Goal: Information Seeking & Learning: Learn about a topic

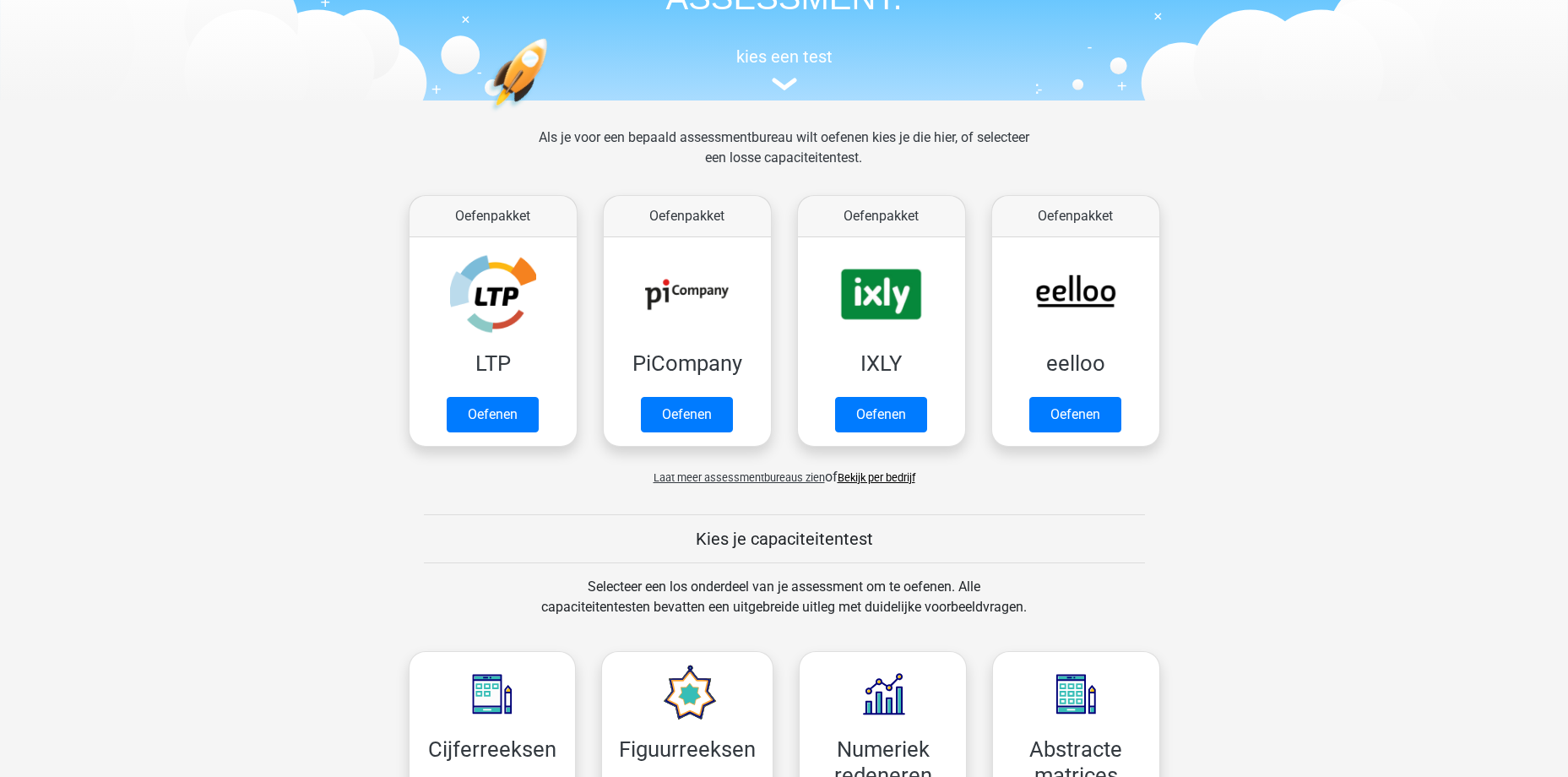
scroll to position [254, 0]
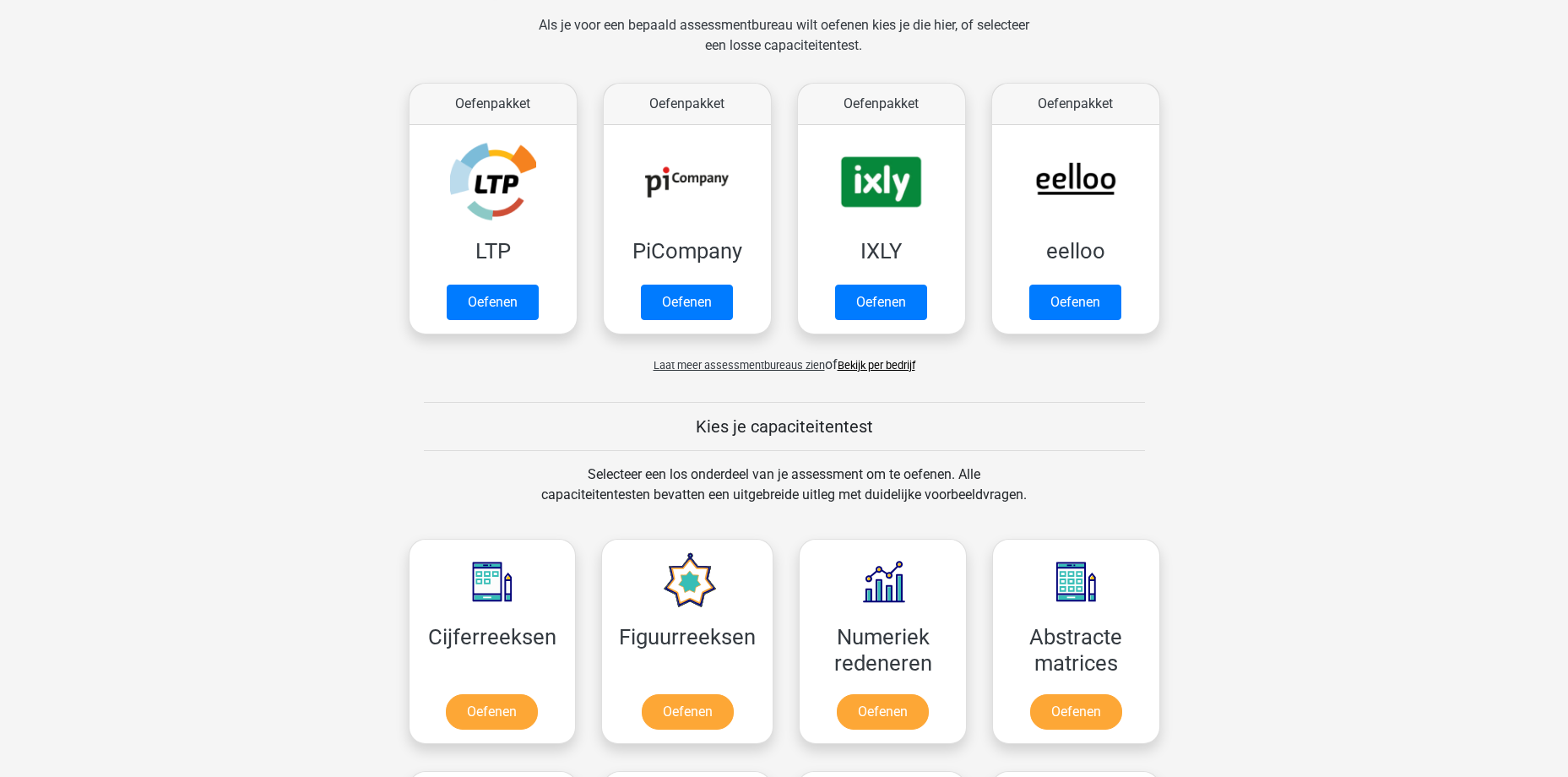
click at [760, 364] on span "Laat meer assessmentbureaus zien" at bounding box center [739, 365] width 171 height 13
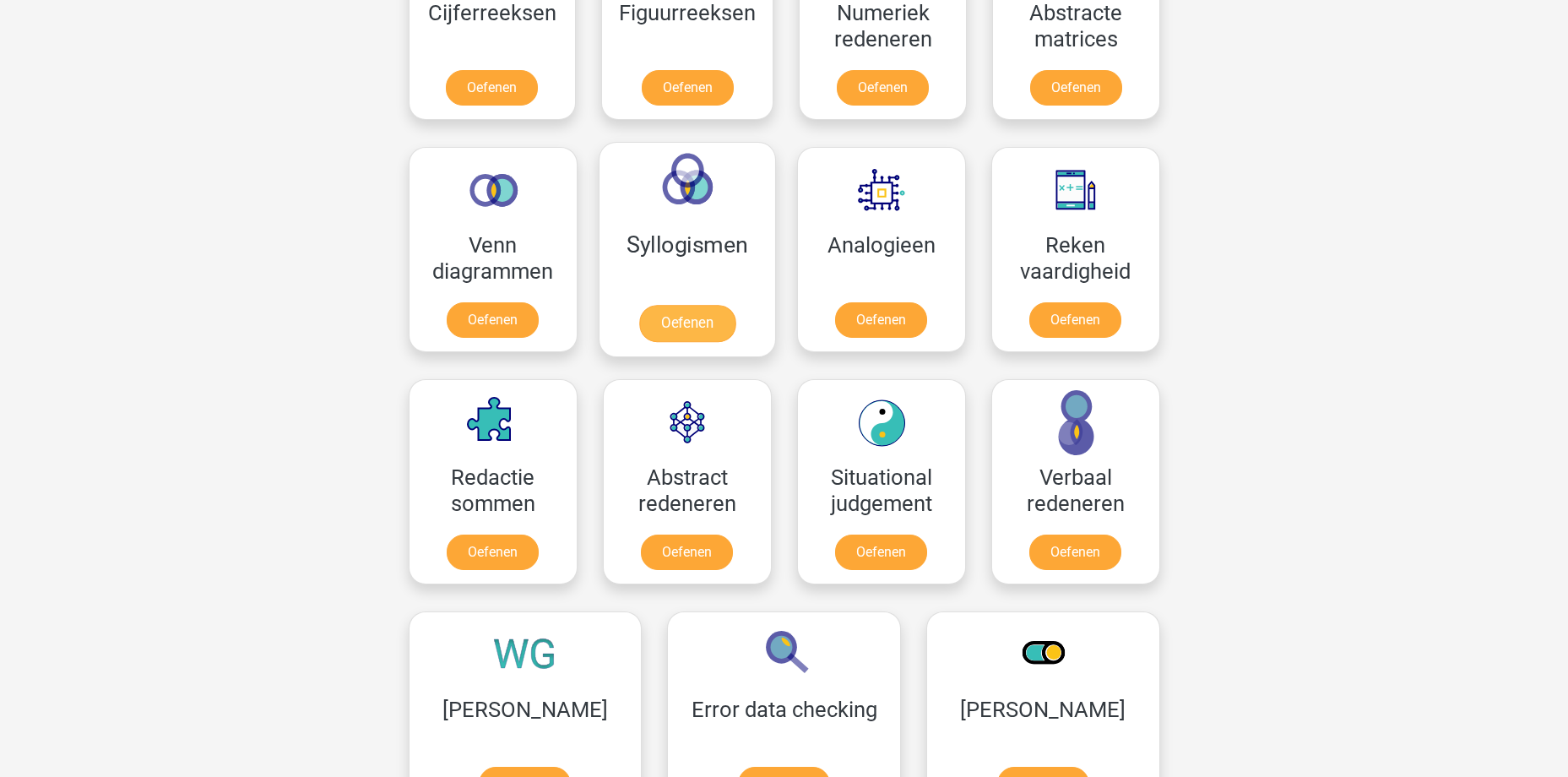
scroll to position [1773, 0]
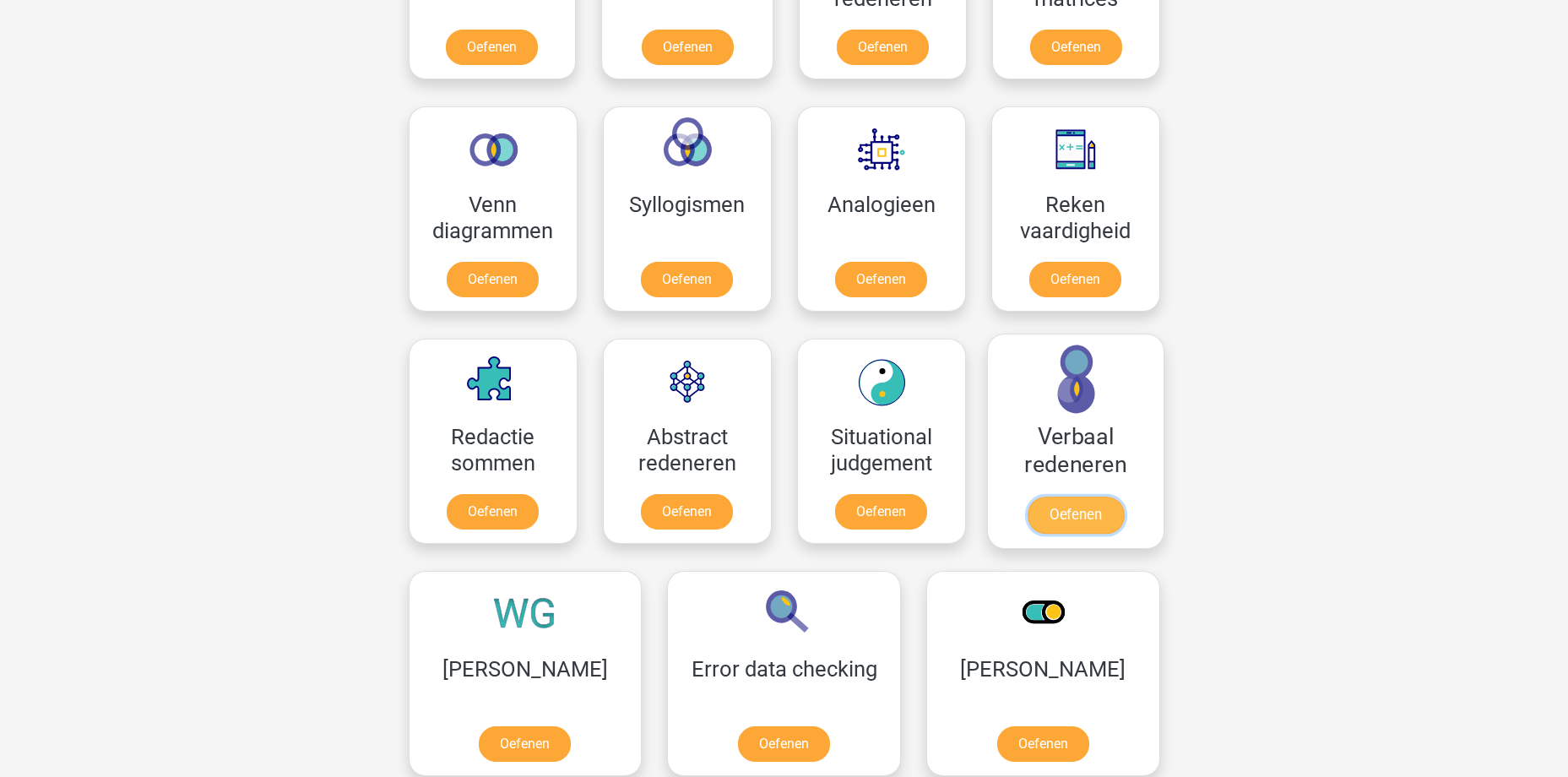
click at [1065, 505] on link "Oefenen" at bounding box center [1074, 515] width 96 height 37
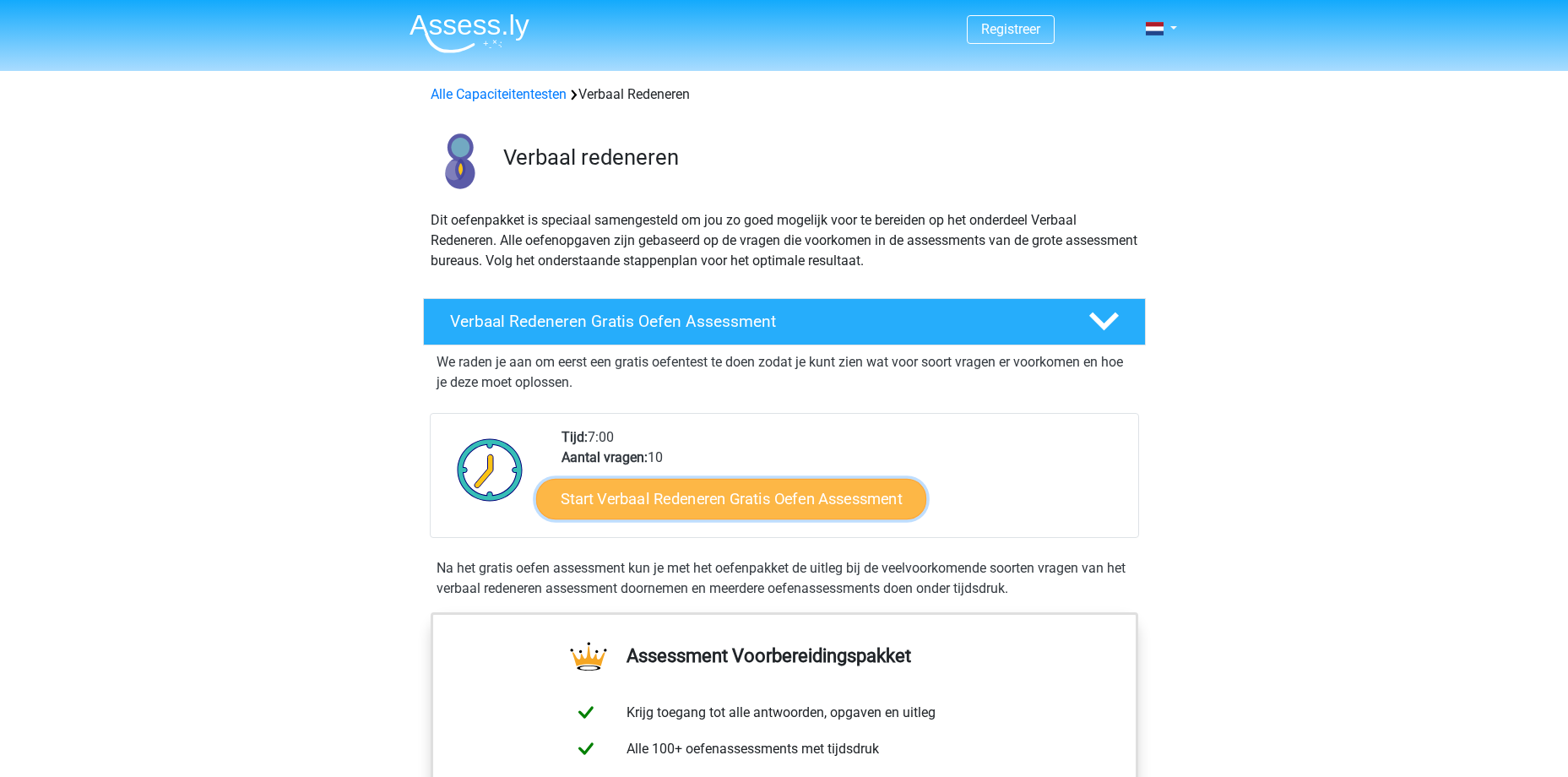
click at [686, 495] on link "Start Verbaal Redeneren Gratis Oefen Assessment" at bounding box center [731, 499] width 390 height 40
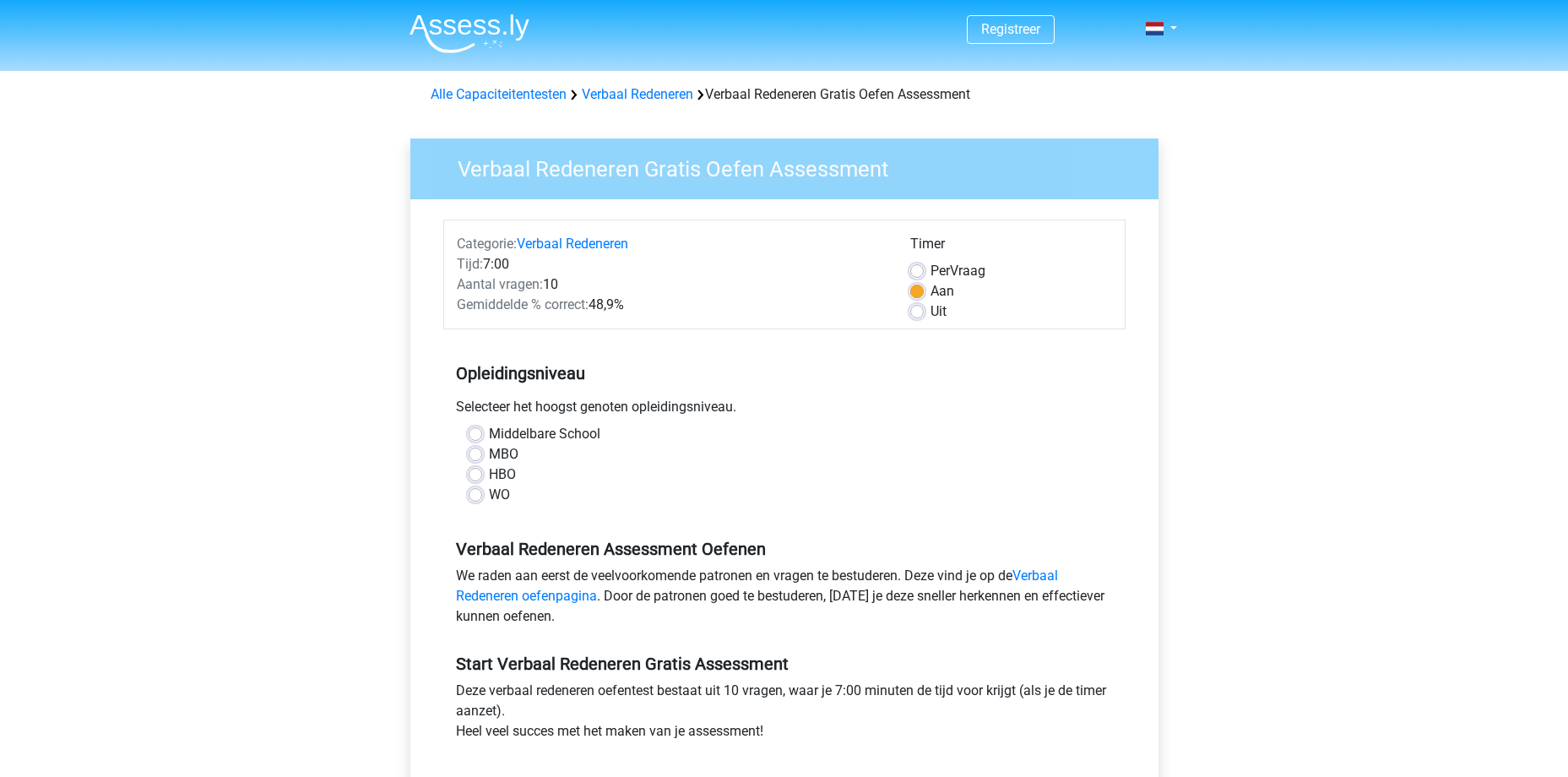
click at [489, 439] on label "Middelbare School" at bounding box center [545, 434] width 111 height 21
click at [477, 439] on input "Middelbare School" at bounding box center [476, 433] width 14 height 17
radio input "true"
click at [489, 494] on label "WO" at bounding box center [500, 495] width 21 height 21
click at [476, 494] on input "WO" at bounding box center [476, 493] width 14 height 17
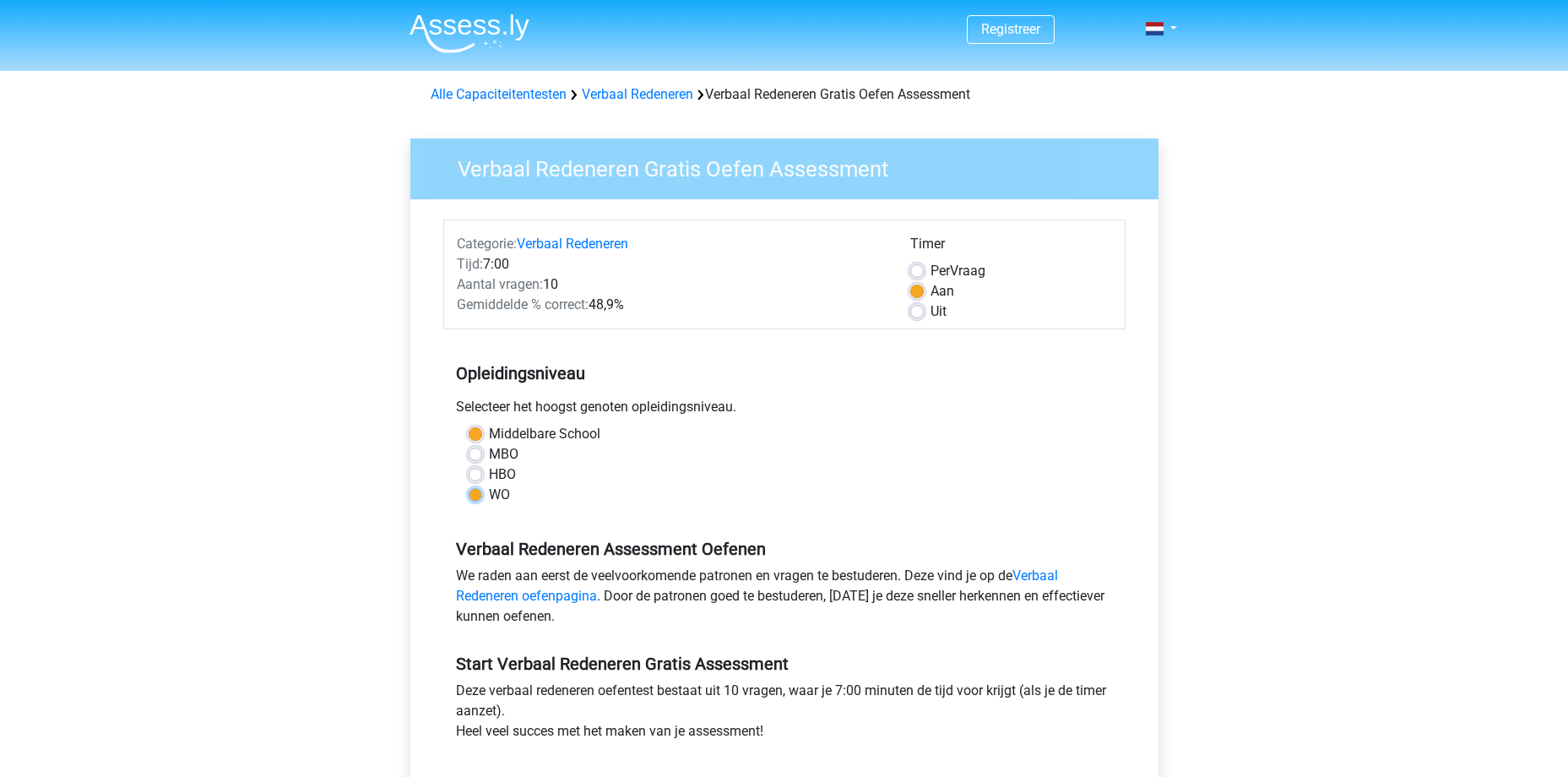
radio input "true"
click at [489, 435] on label "Middelbare School" at bounding box center [545, 434] width 111 height 21
click at [476, 435] on input "Middelbare School" at bounding box center [476, 433] width 14 height 17
radio input "true"
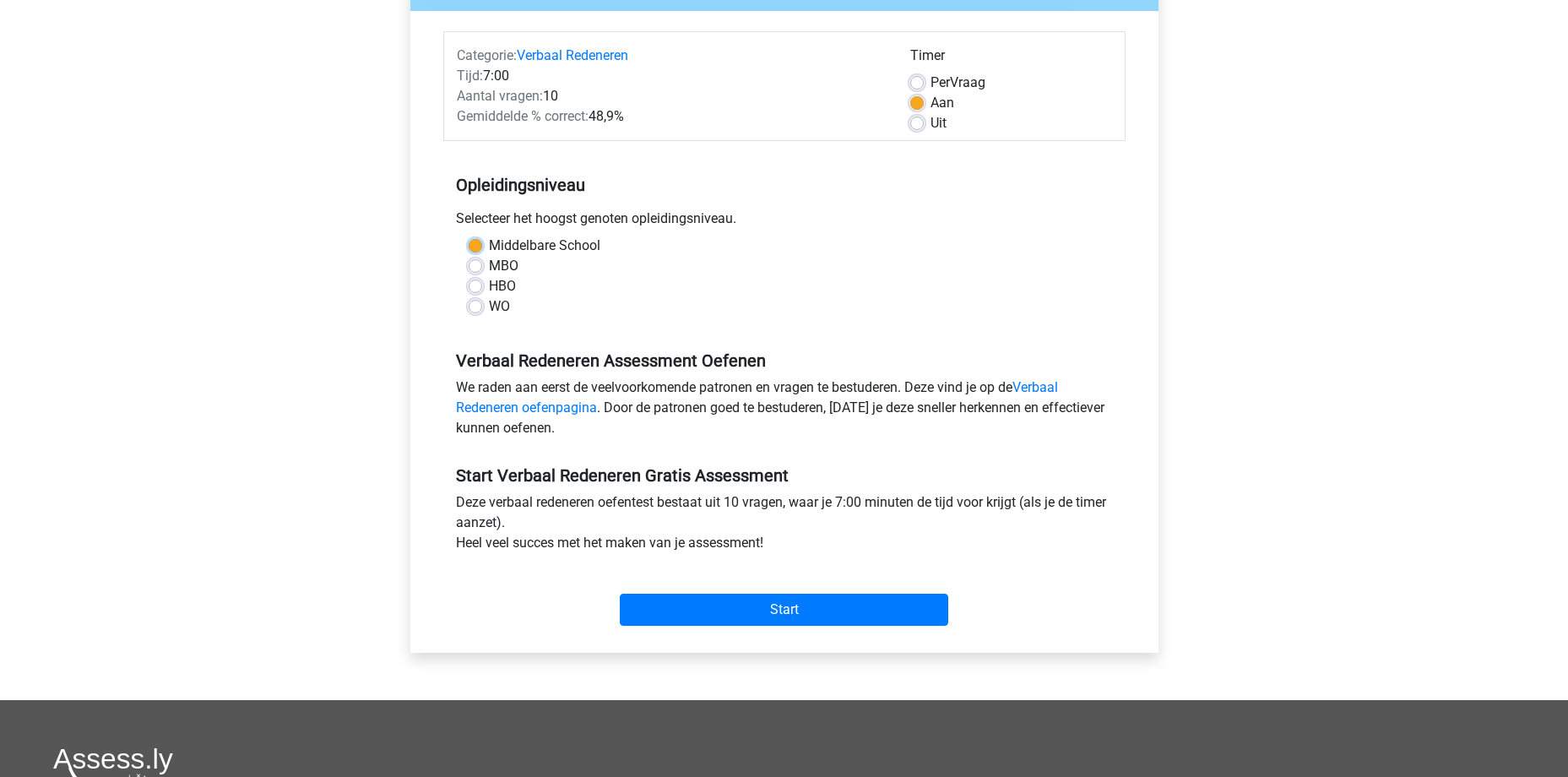
scroll to position [254, 0]
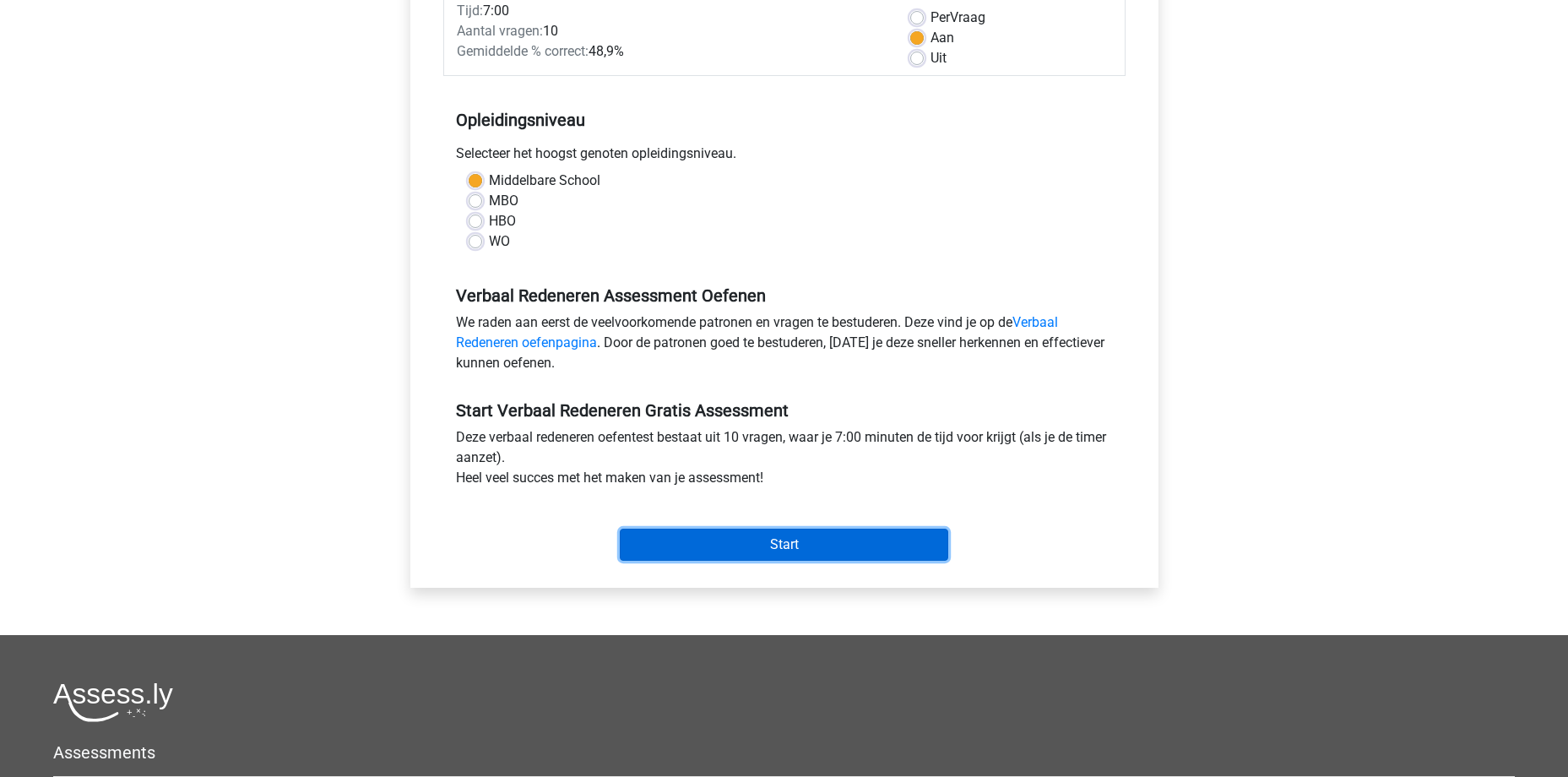
click at [733, 545] on input "Start" at bounding box center [783, 544] width 328 height 32
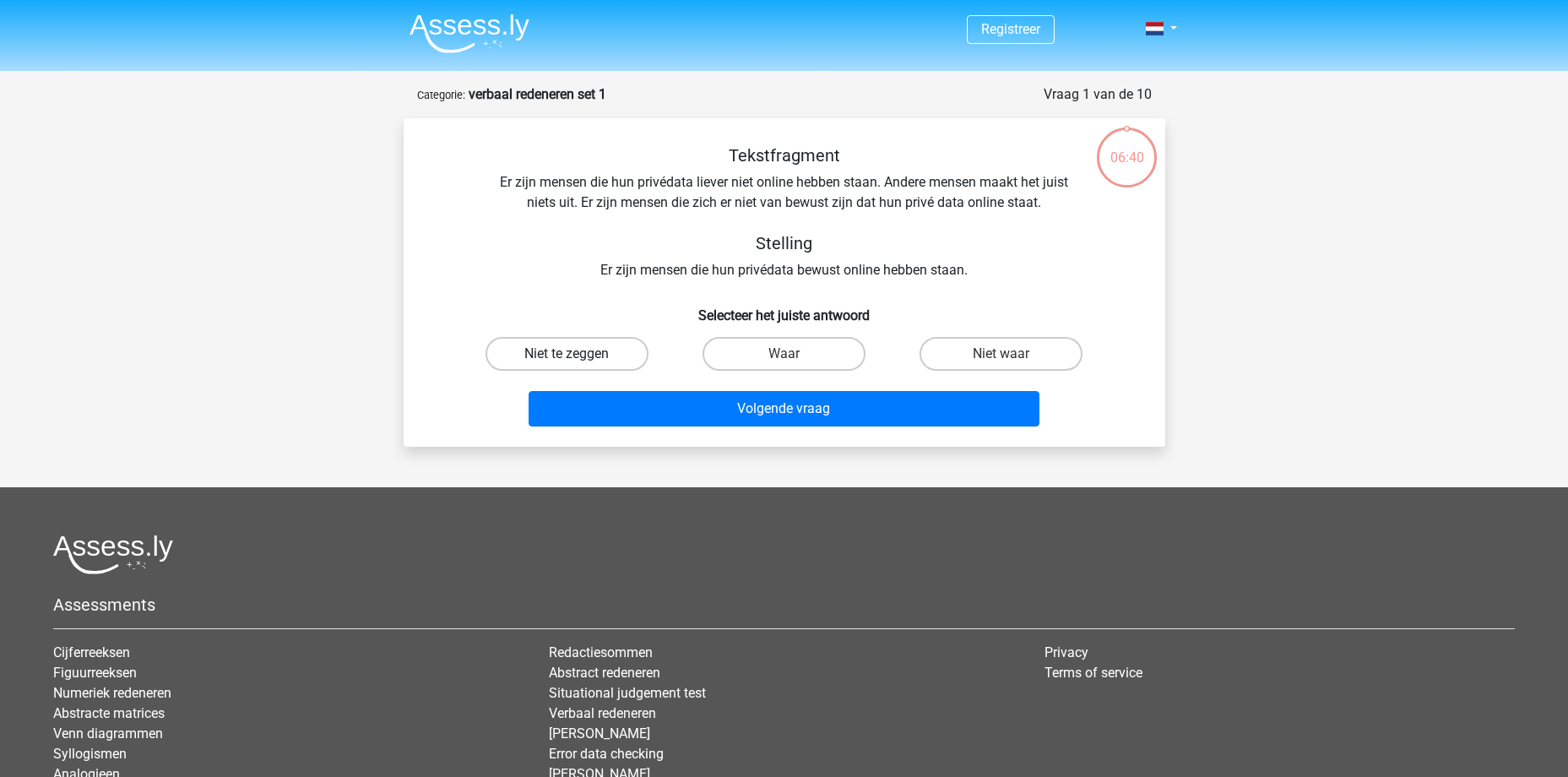
click at [591, 348] on label "Niet te zeggen" at bounding box center [567, 353] width 163 height 33
click at [578, 354] on input "Niet te zeggen" at bounding box center [572, 359] width 11 height 11
radio input "true"
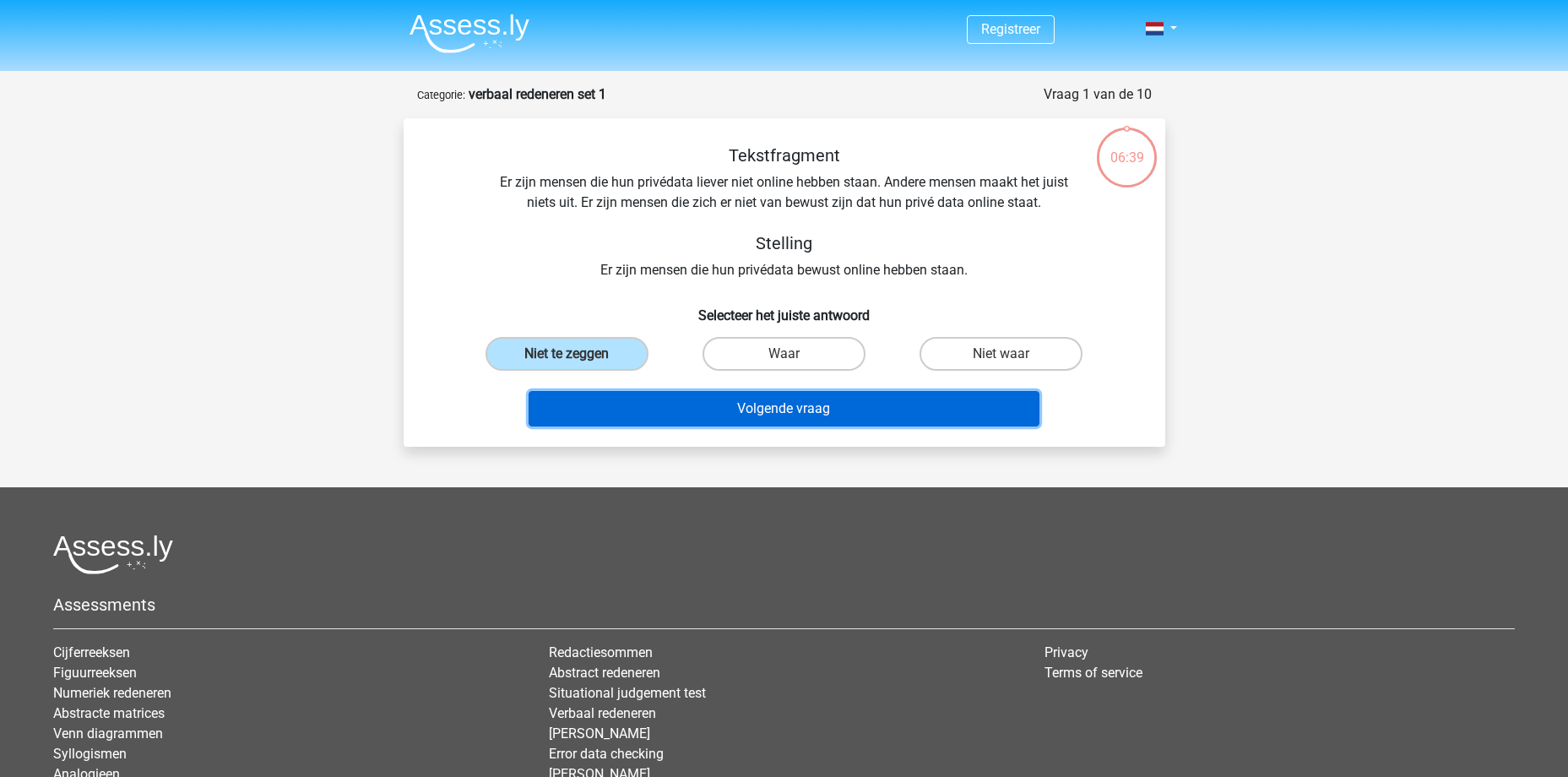
click at [793, 410] on button "Volgende vraag" at bounding box center [784, 408] width 511 height 35
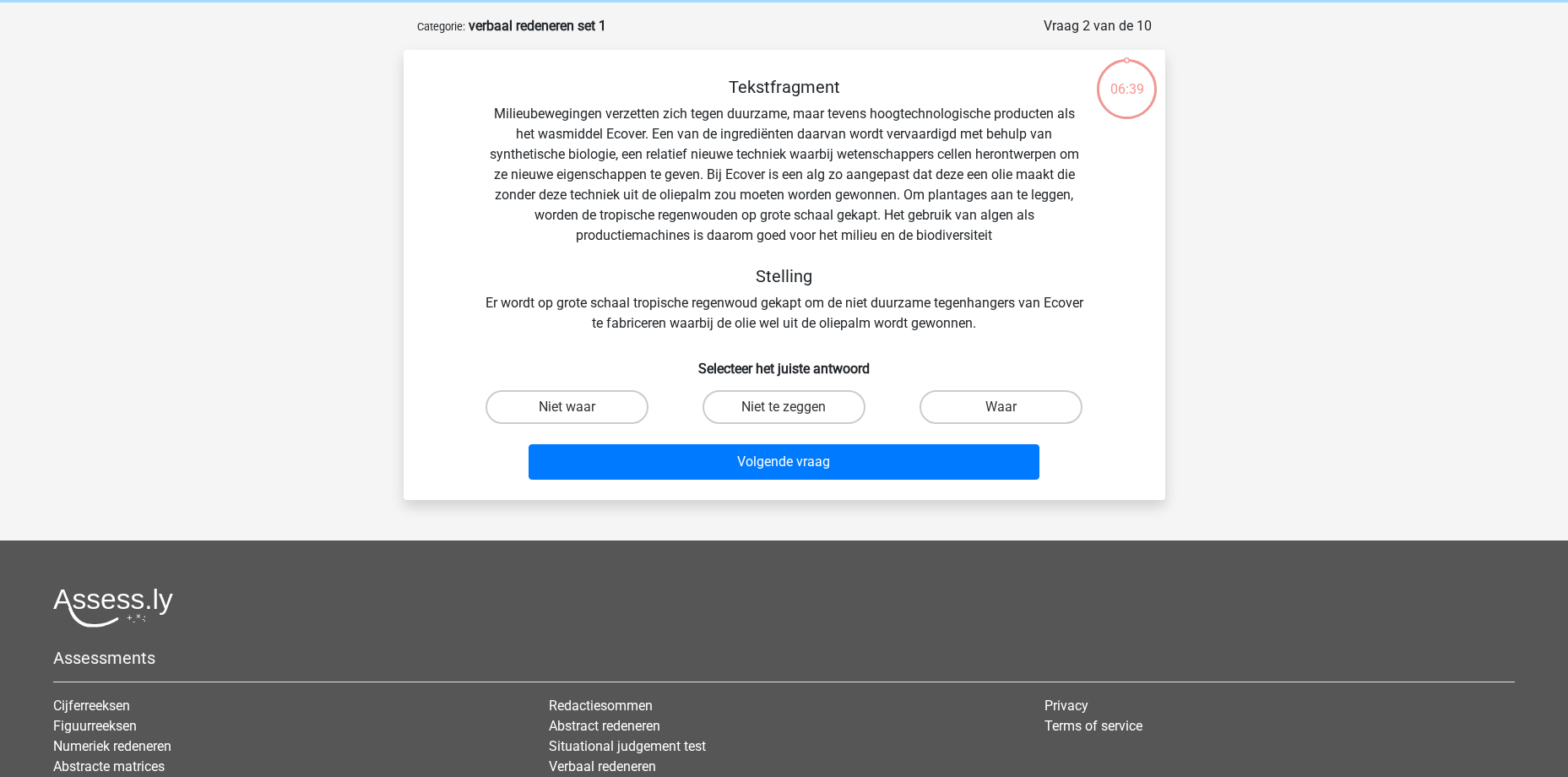
scroll to position [85, 0]
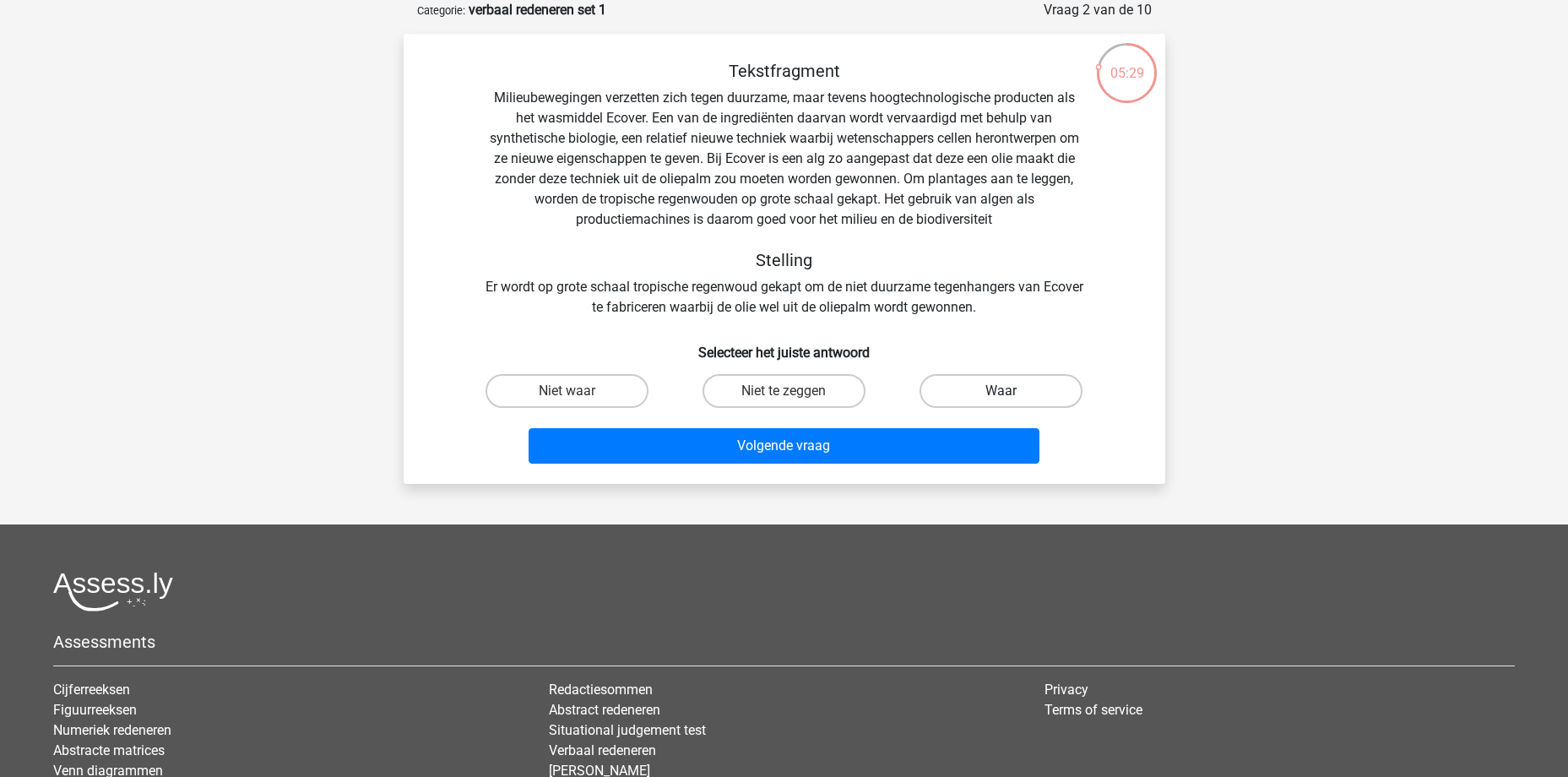
click at [977, 380] on label "Waar" at bounding box center [1001, 391] width 163 height 33
click at [1002, 391] on input "Waar" at bounding box center [1007, 396] width 11 height 11
radio input "true"
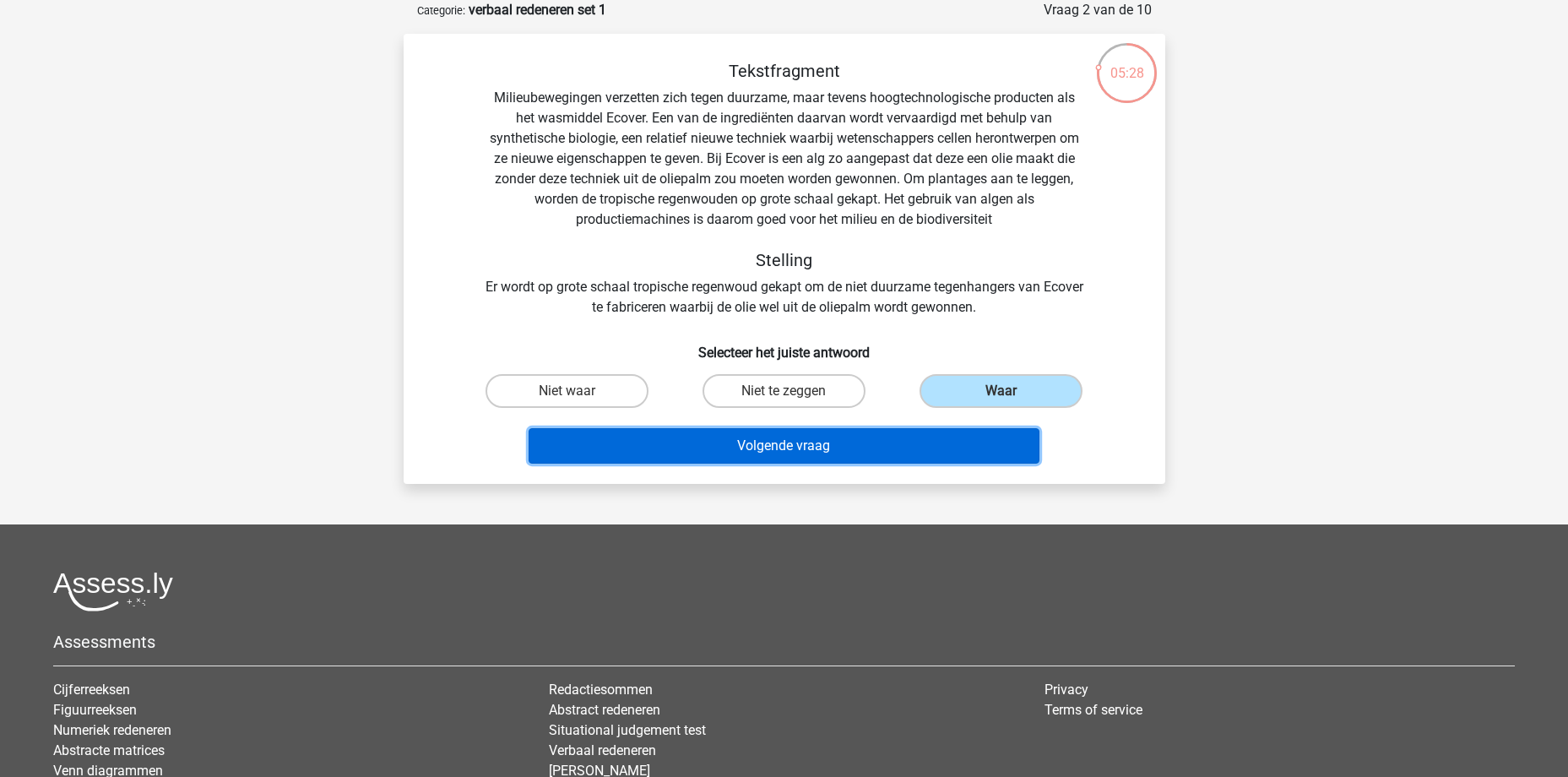
click at [839, 441] on button "Volgende vraag" at bounding box center [784, 445] width 511 height 35
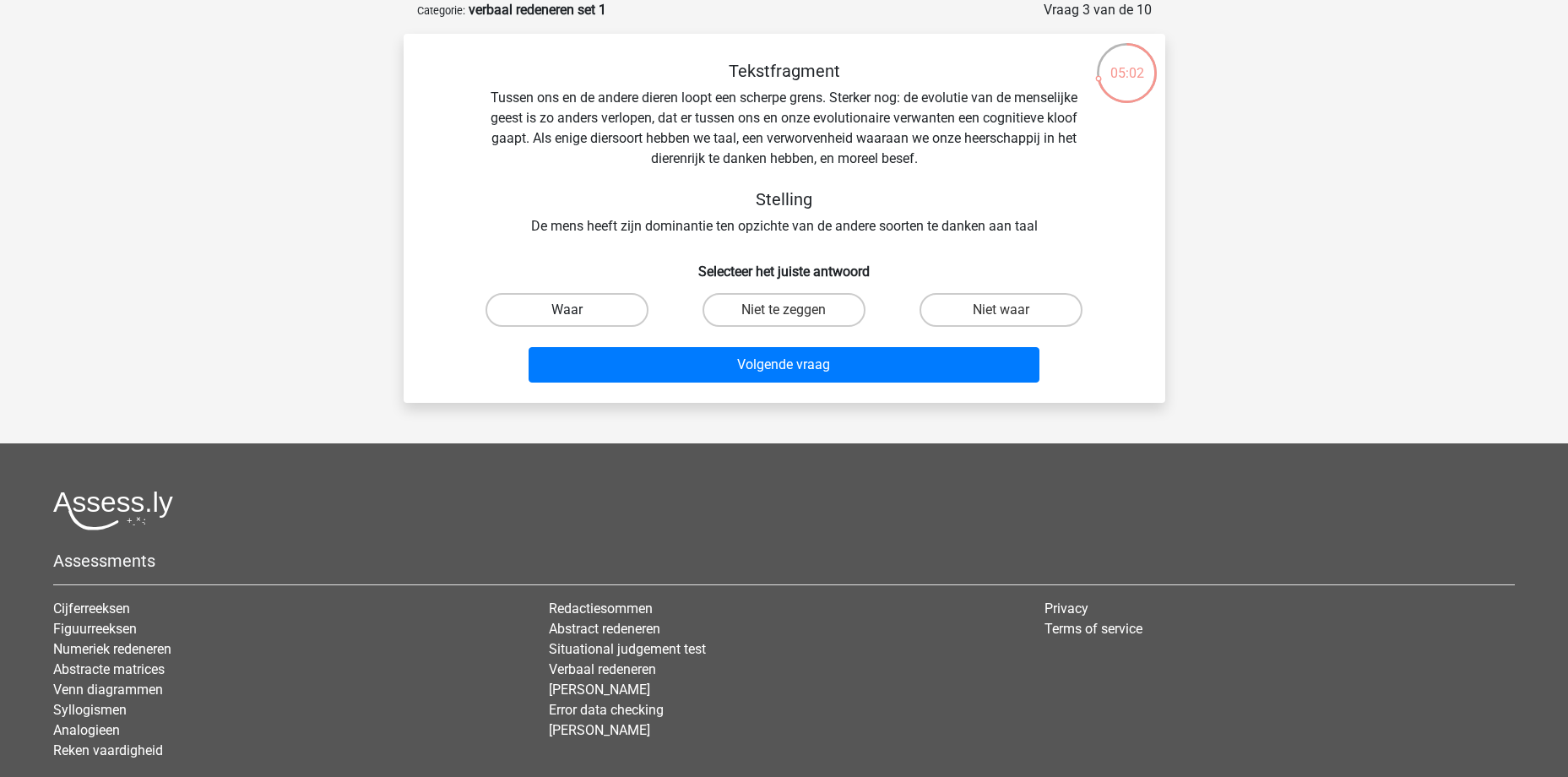
click at [550, 296] on label "Waar" at bounding box center [567, 309] width 163 height 33
click at [566, 310] on input "Waar" at bounding box center [572, 315] width 11 height 11
radio input "true"
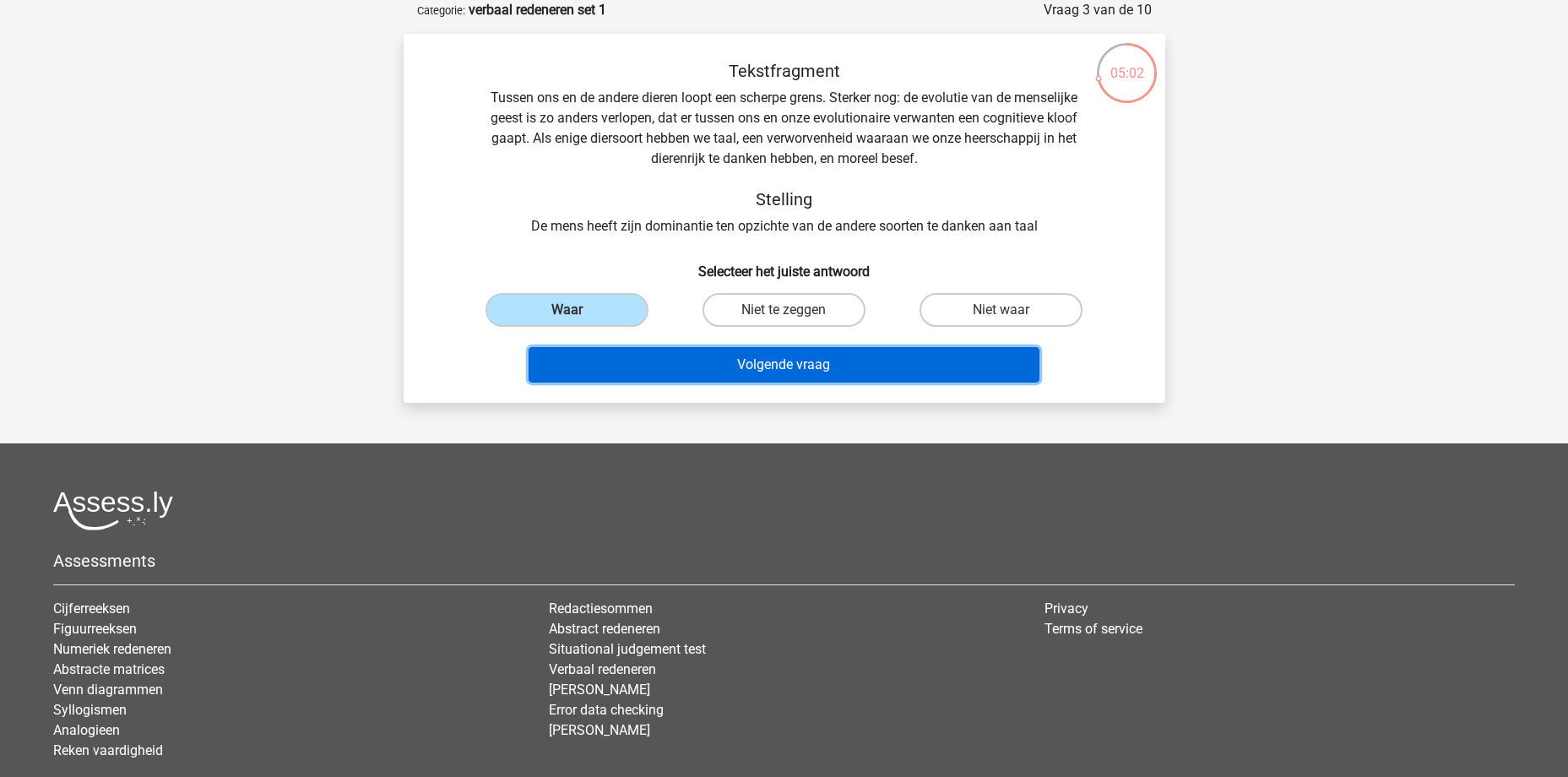
click at [781, 360] on button "Volgende vraag" at bounding box center [784, 364] width 511 height 35
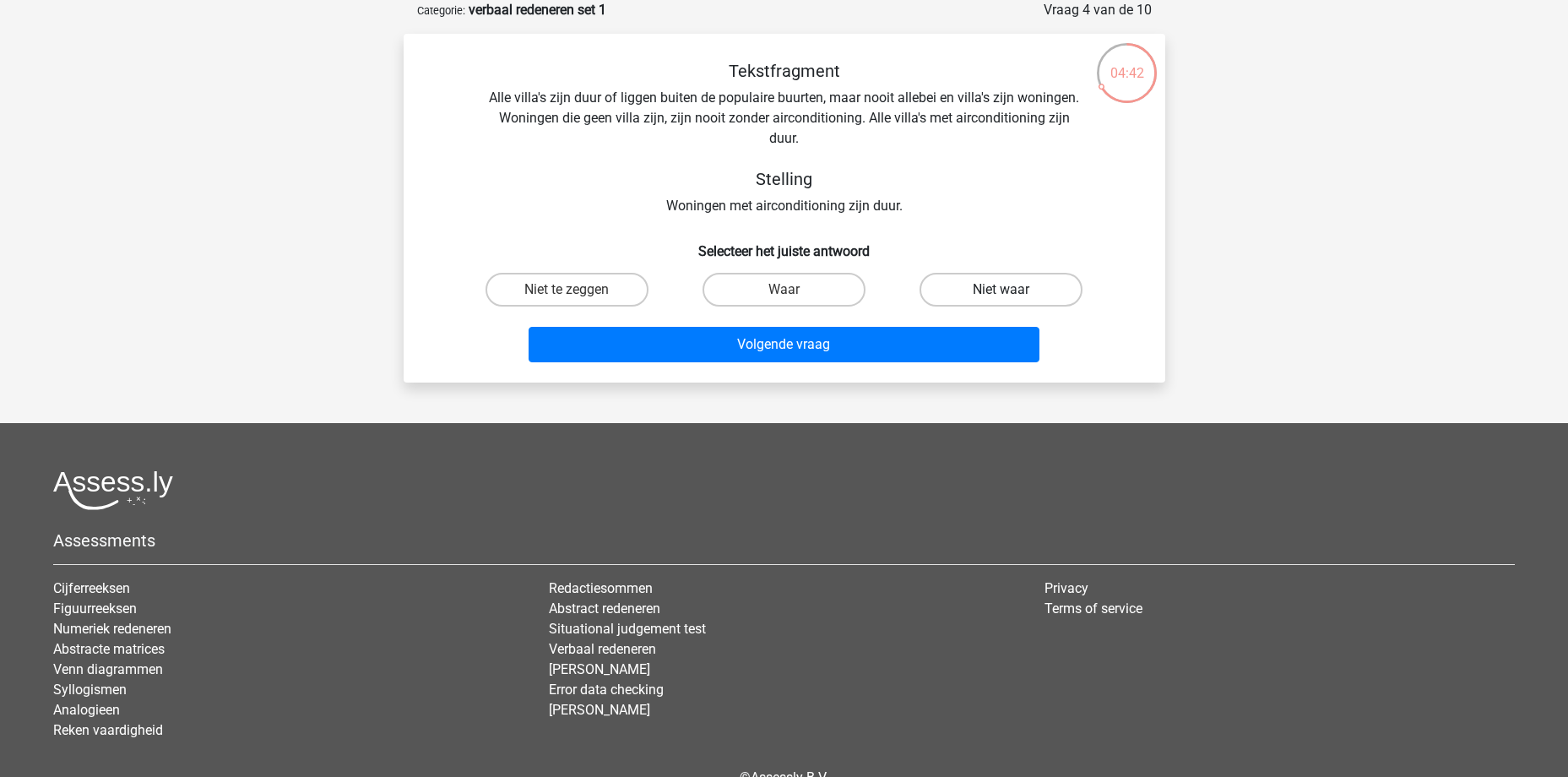
click at [982, 288] on label "Niet waar" at bounding box center [1001, 289] width 163 height 33
click at [1002, 290] on input "Niet waar" at bounding box center [1007, 295] width 11 height 11
radio input "true"
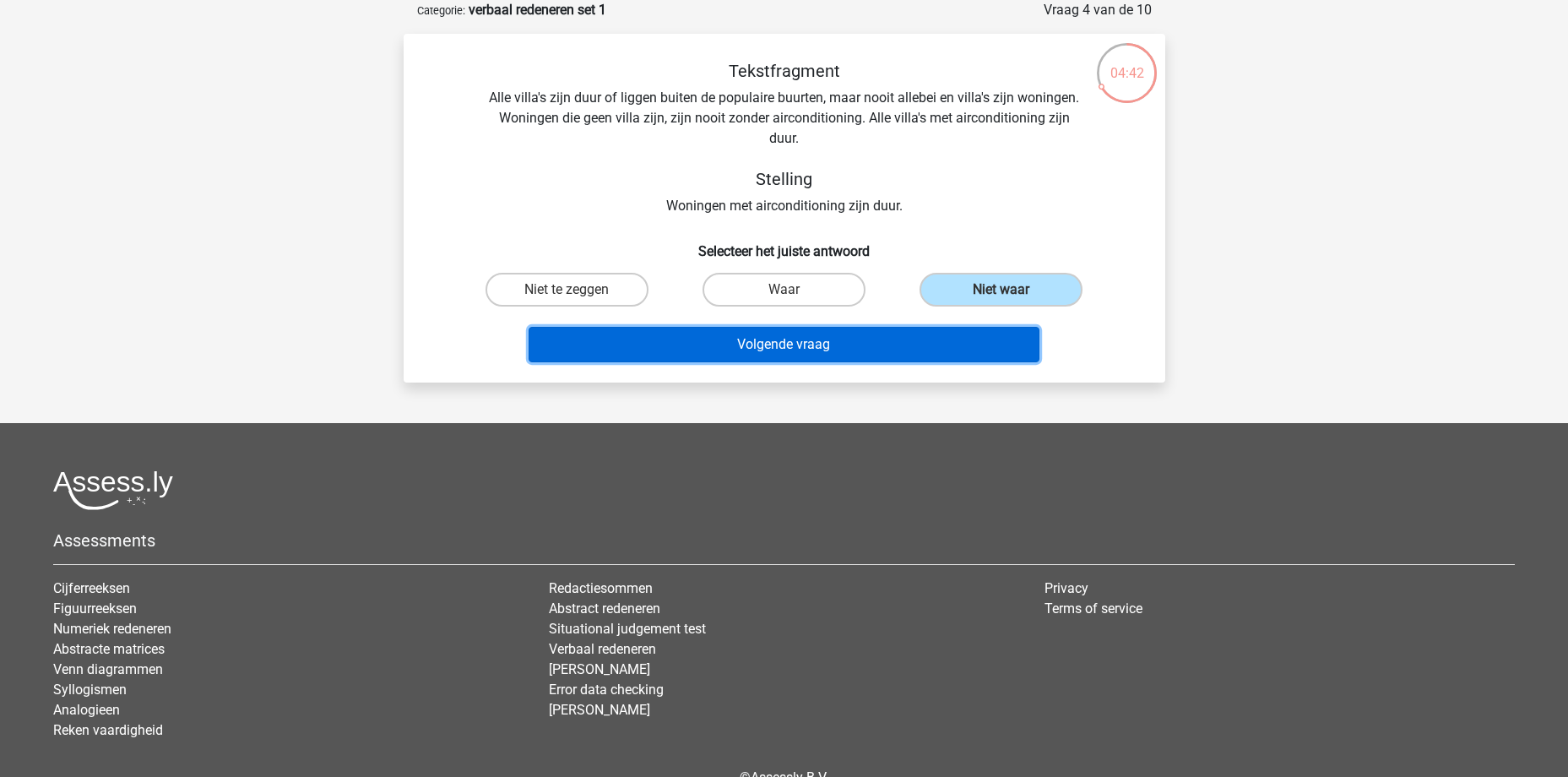
click at [830, 352] on button "Volgende vraag" at bounding box center [784, 344] width 511 height 35
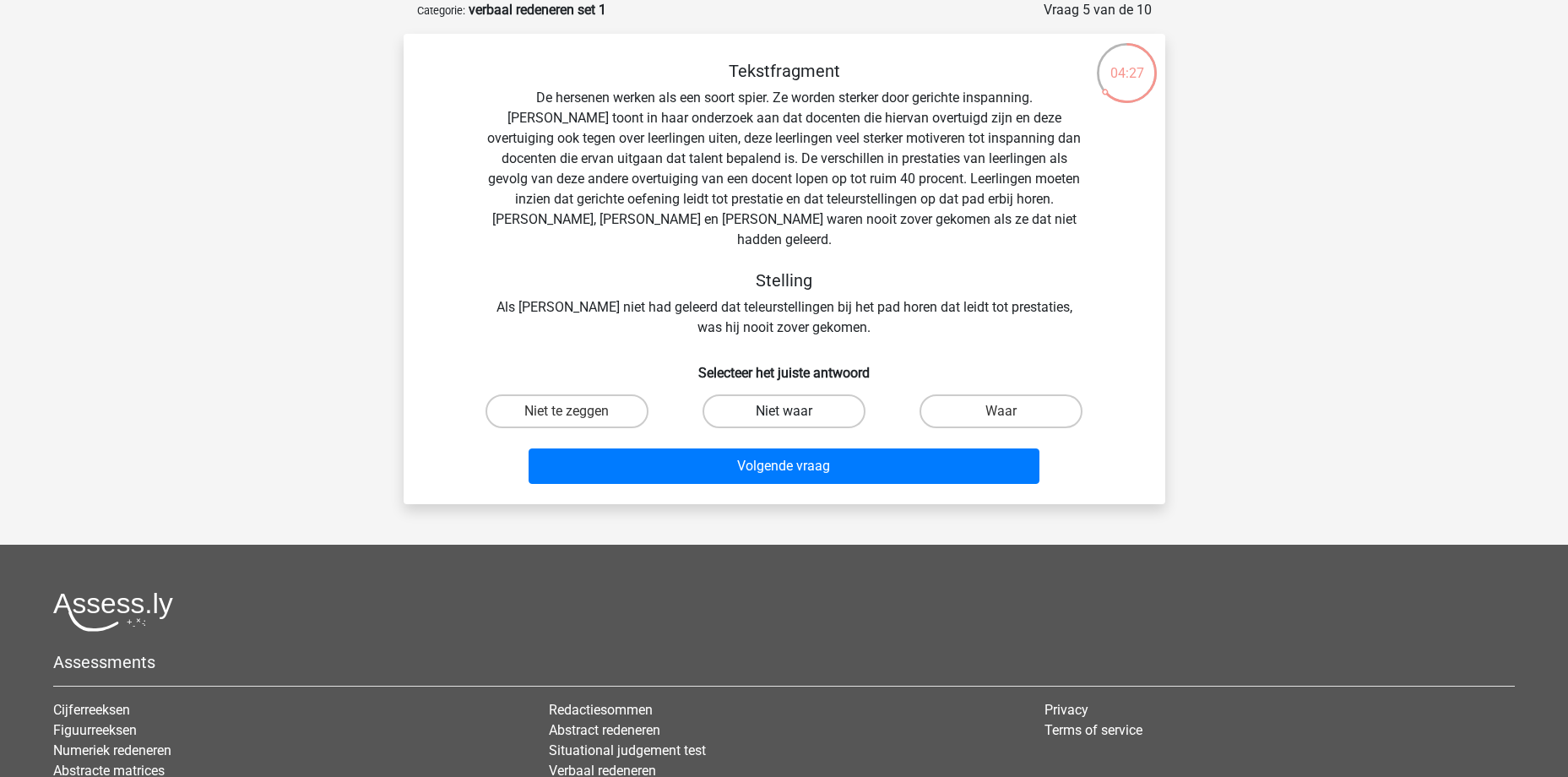
click at [818, 394] on label "Niet waar" at bounding box center [784, 410] width 163 height 33
click at [794, 411] on input "Niet waar" at bounding box center [789, 416] width 11 height 11
radio input "true"
click at [1014, 394] on label "Waar" at bounding box center [1001, 410] width 163 height 33
click at [1013, 411] on input "Waar" at bounding box center [1007, 416] width 11 height 11
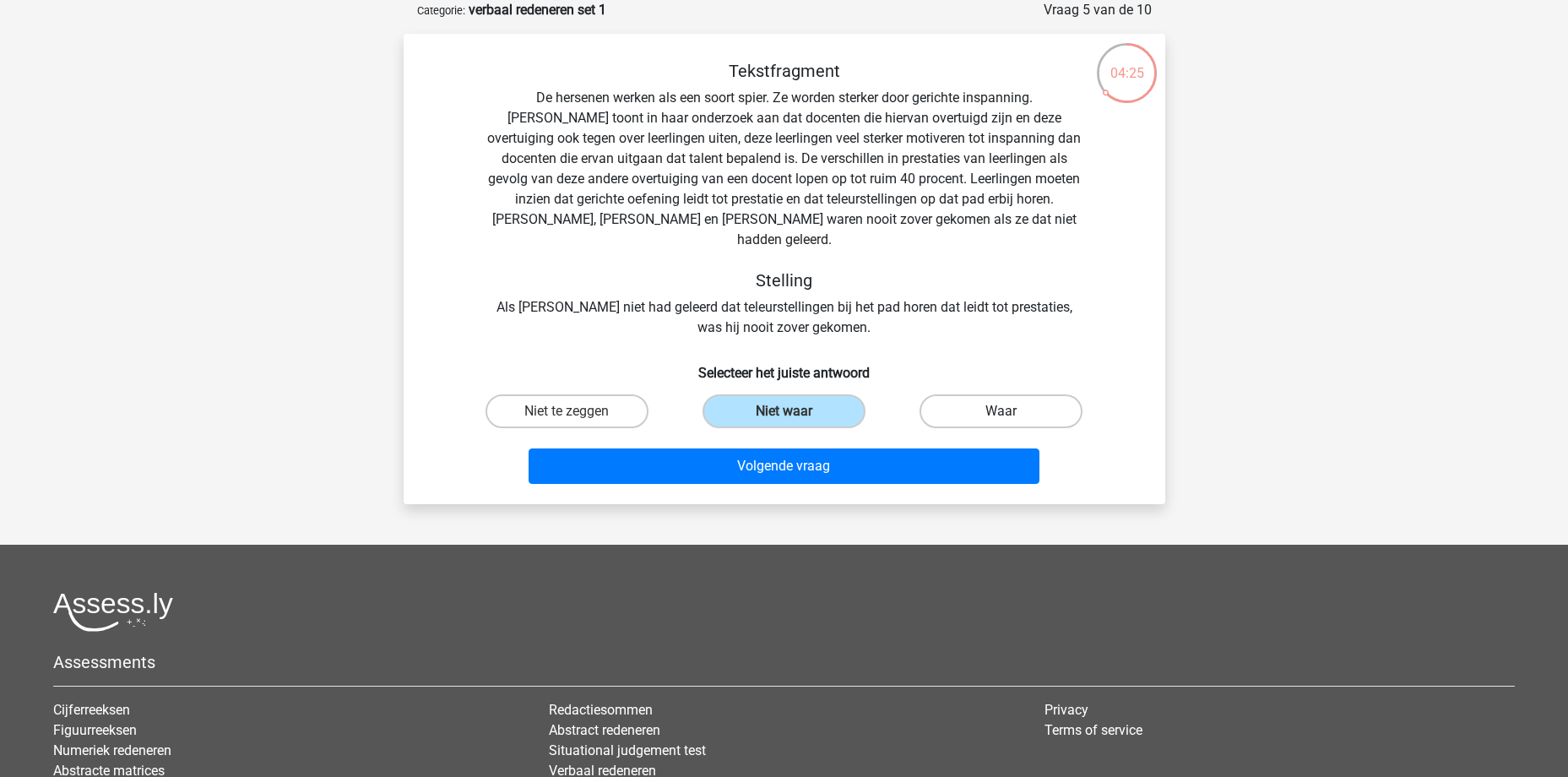
radio input "true"
click at [816, 394] on label "Niet waar" at bounding box center [784, 410] width 163 height 33
click at [794, 411] on input "Niet waar" at bounding box center [789, 416] width 11 height 11
radio input "true"
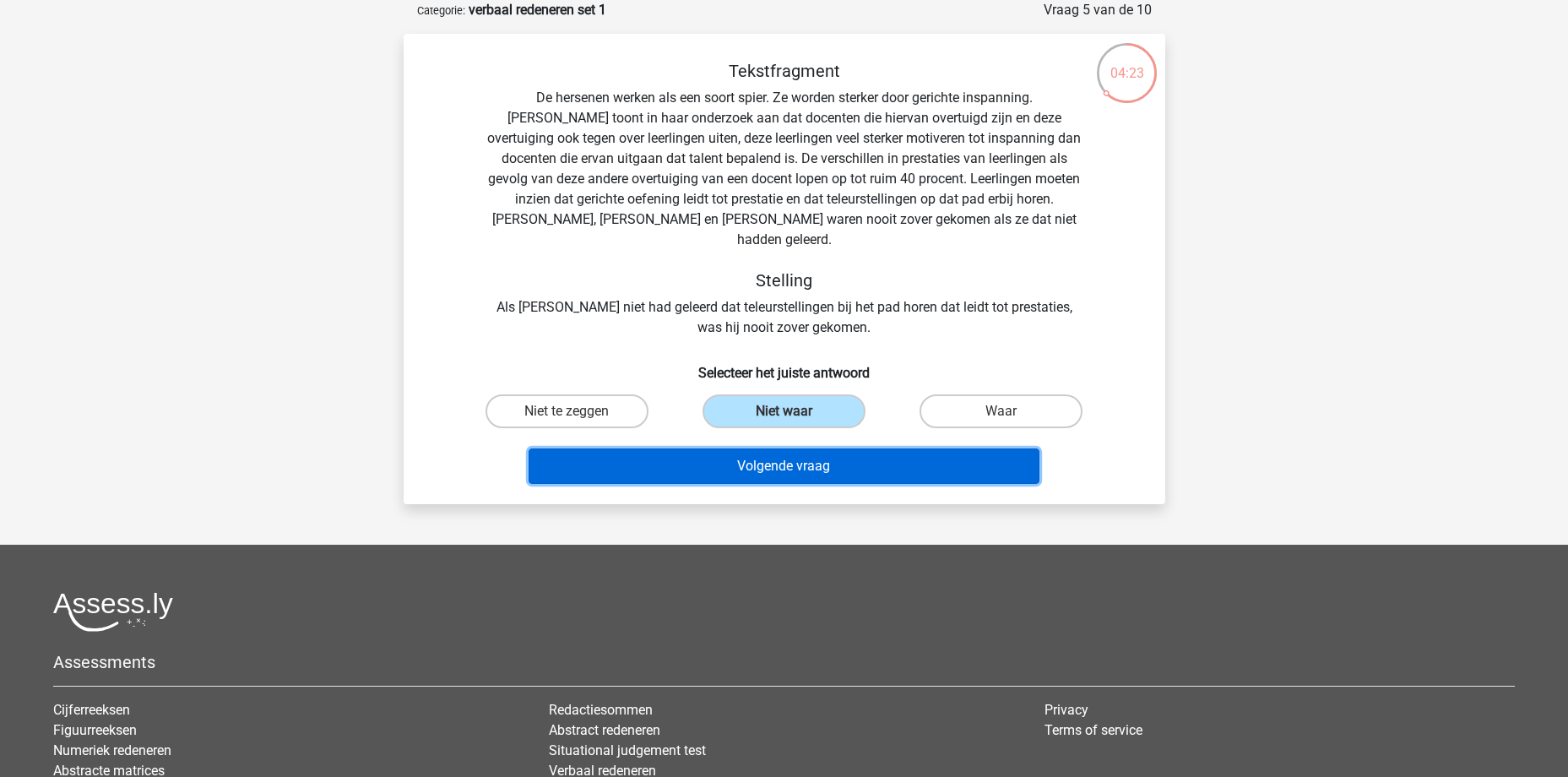
click at [814, 448] on button "Volgende vraag" at bounding box center [784, 465] width 511 height 35
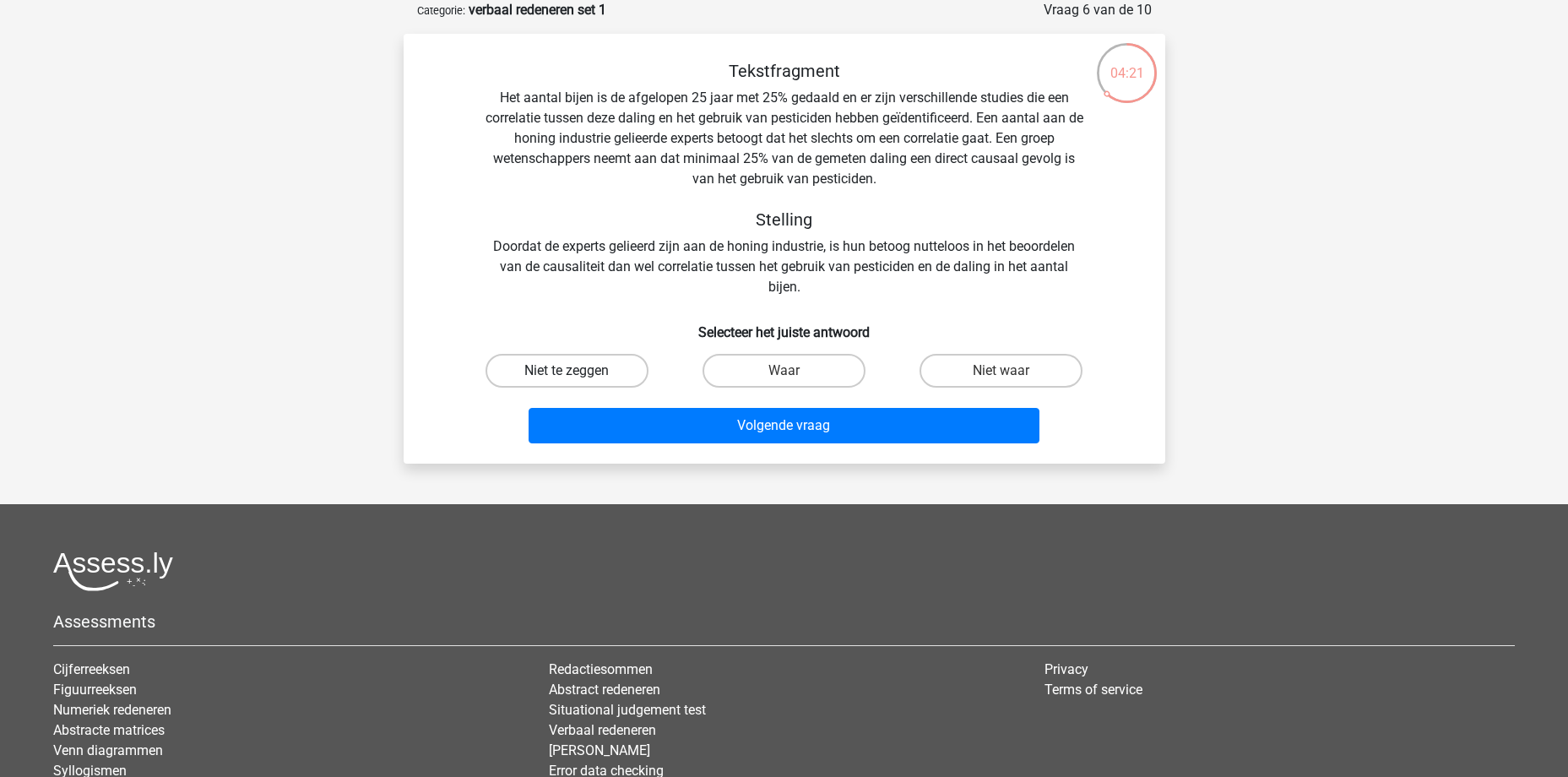
click at [635, 368] on label "Niet te zeggen" at bounding box center [567, 370] width 163 height 33
click at [578, 371] on input "Niet te zeggen" at bounding box center [572, 376] width 11 height 11
radio input "true"
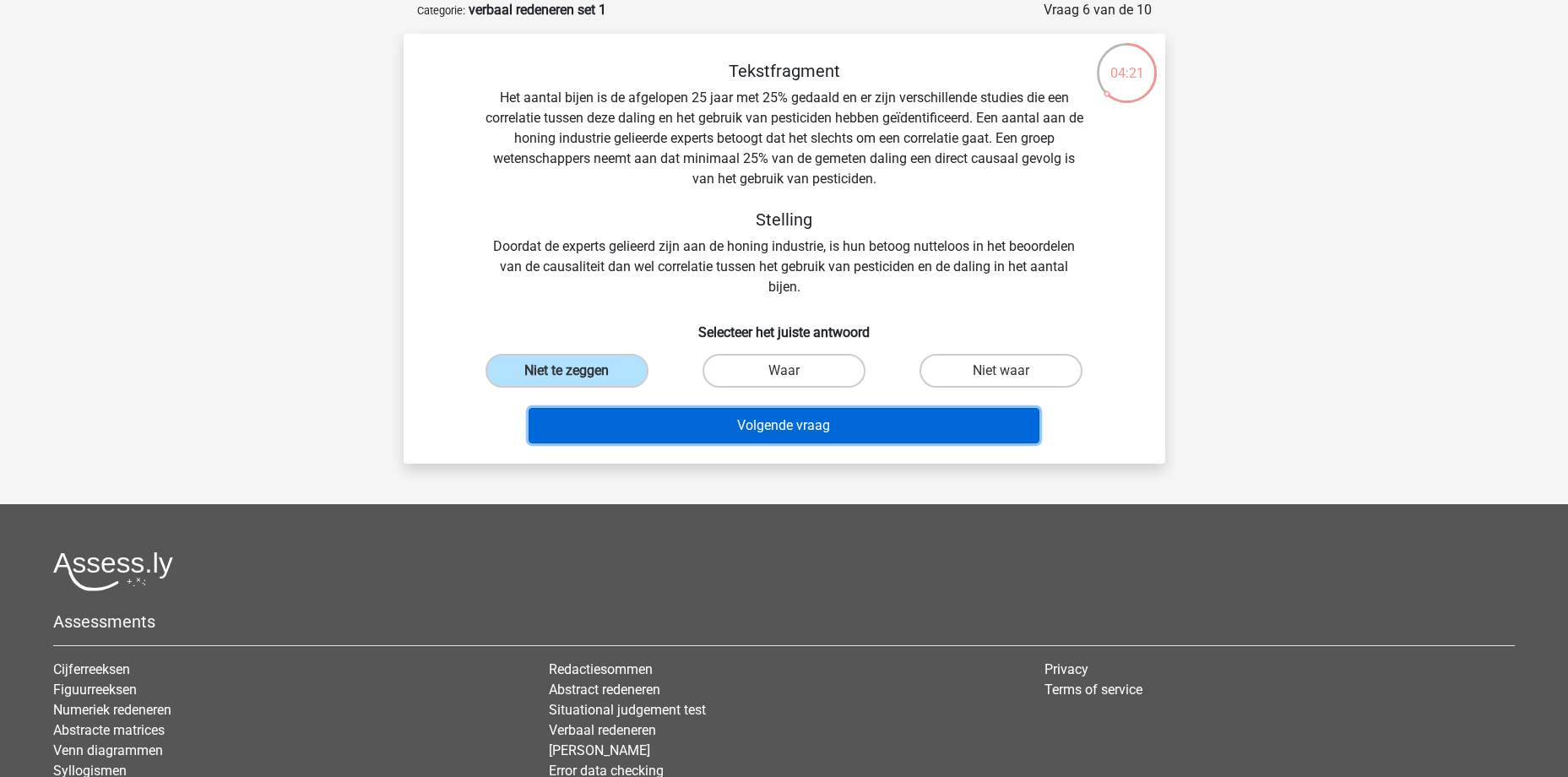
drag, startPoint x: 714, startPoint y: 423, endPoint x: 723, endPoint y: 419, distance: 9.8
click at [715, 423] on button "Volgende vraag" at bounding box center [784, 425] width 511 height 35
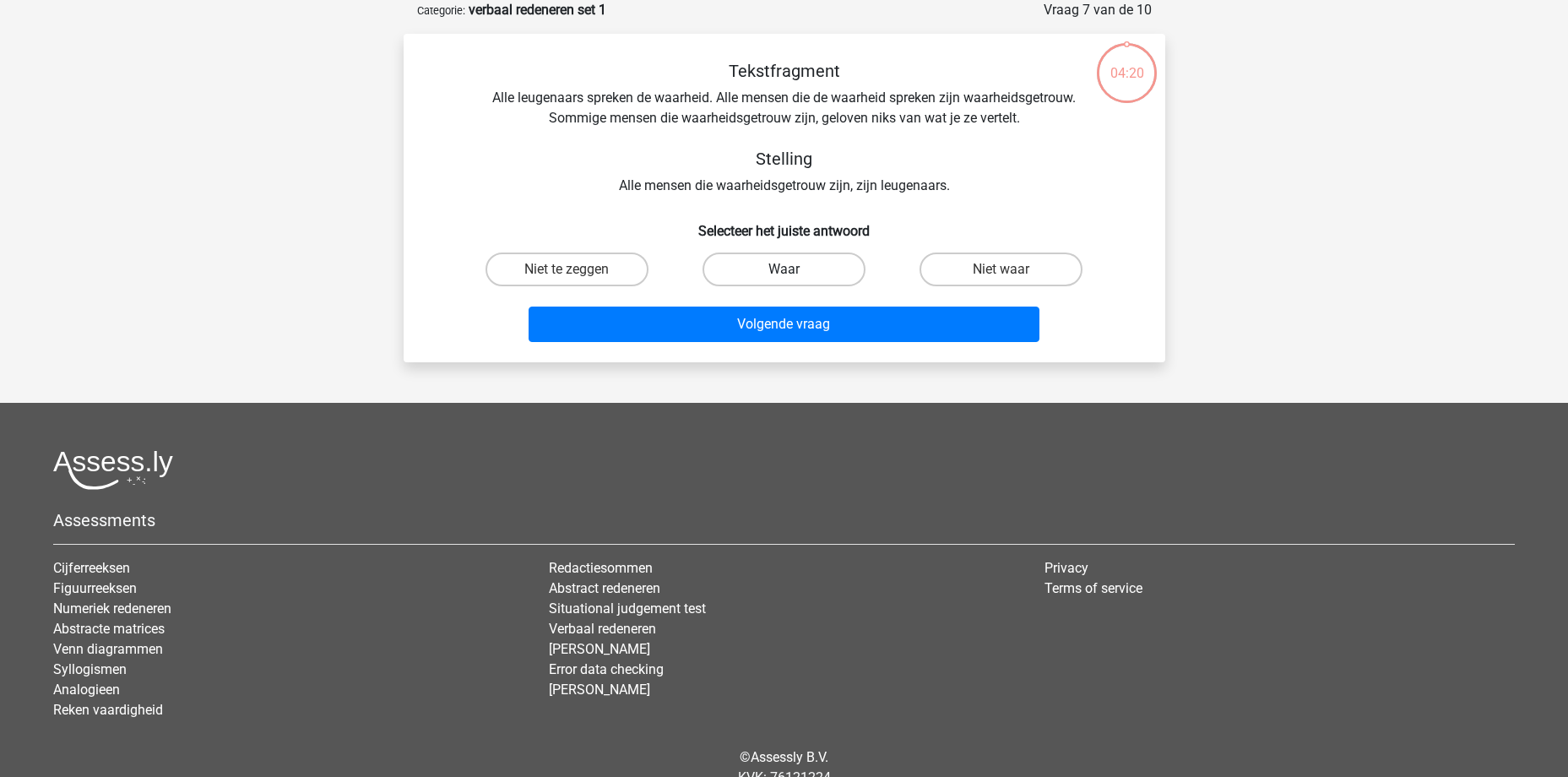
click at [818, 263] on label "Waar" at bounding box center [784, 269] width 163 height 33
click at [794, 269] on input "Waar" at bounding box center [789, 274] width 11 height 11
radio input "true"
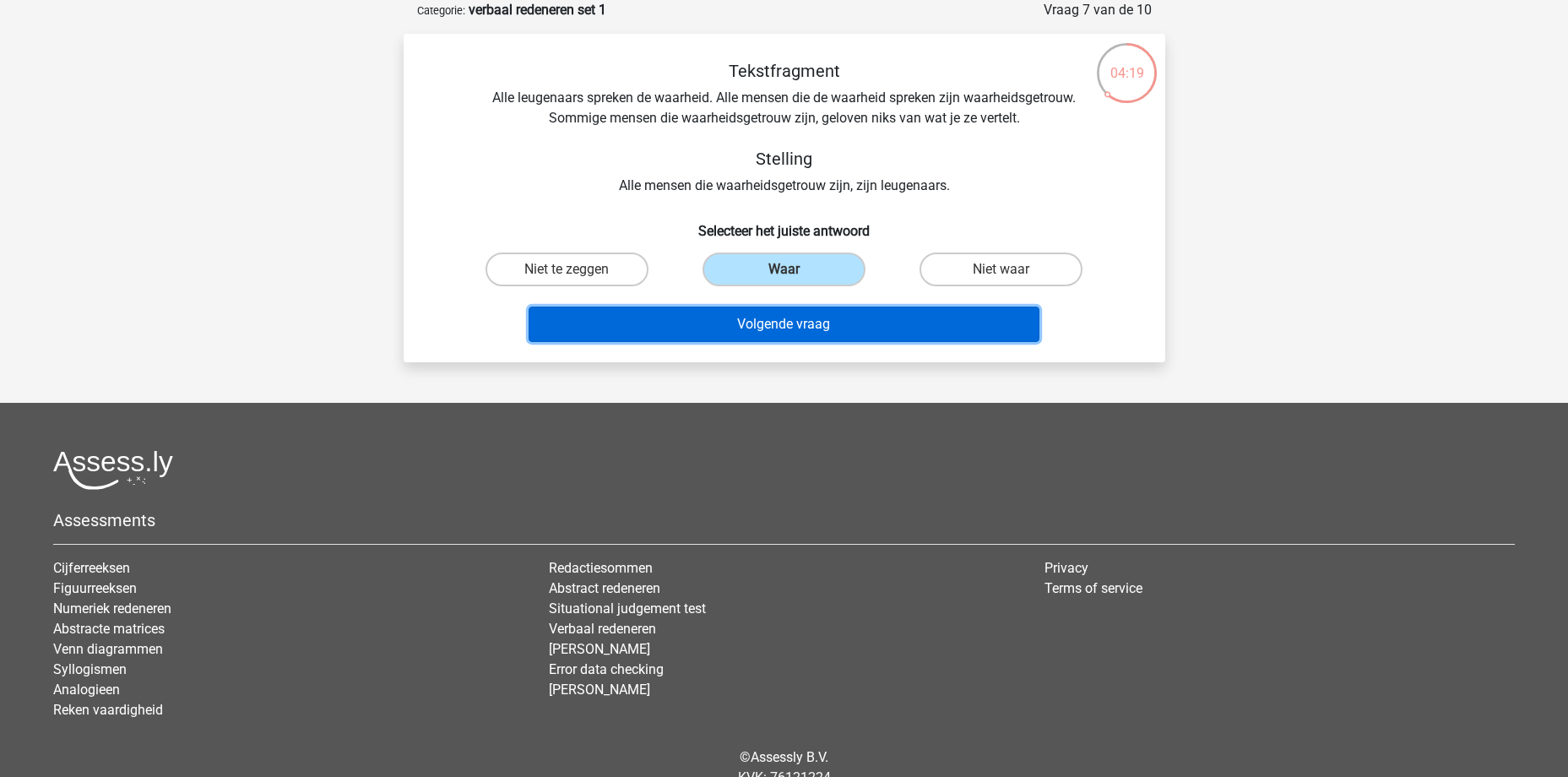
click at [816, 328] on button "Volgende vraag" at bounding box center [784, 324] width 511 height 35
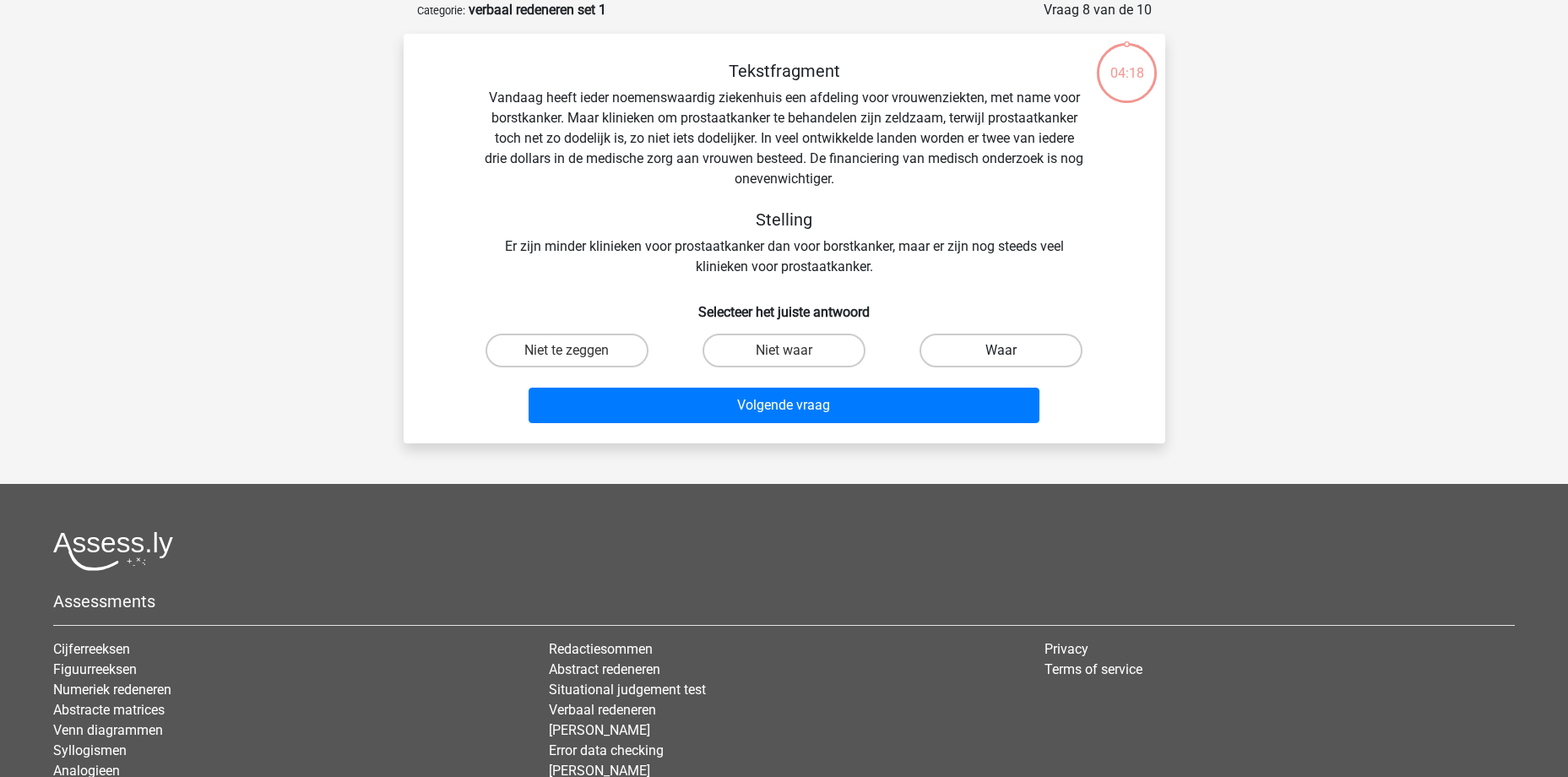
click at [1002, 343] on label "Waar" at bounding box center [1001, 350] width 163 height 33
click at [1002, 350] on input "Waar" at bounding box center [1007, 356] width 11 height 11
radio input "true"
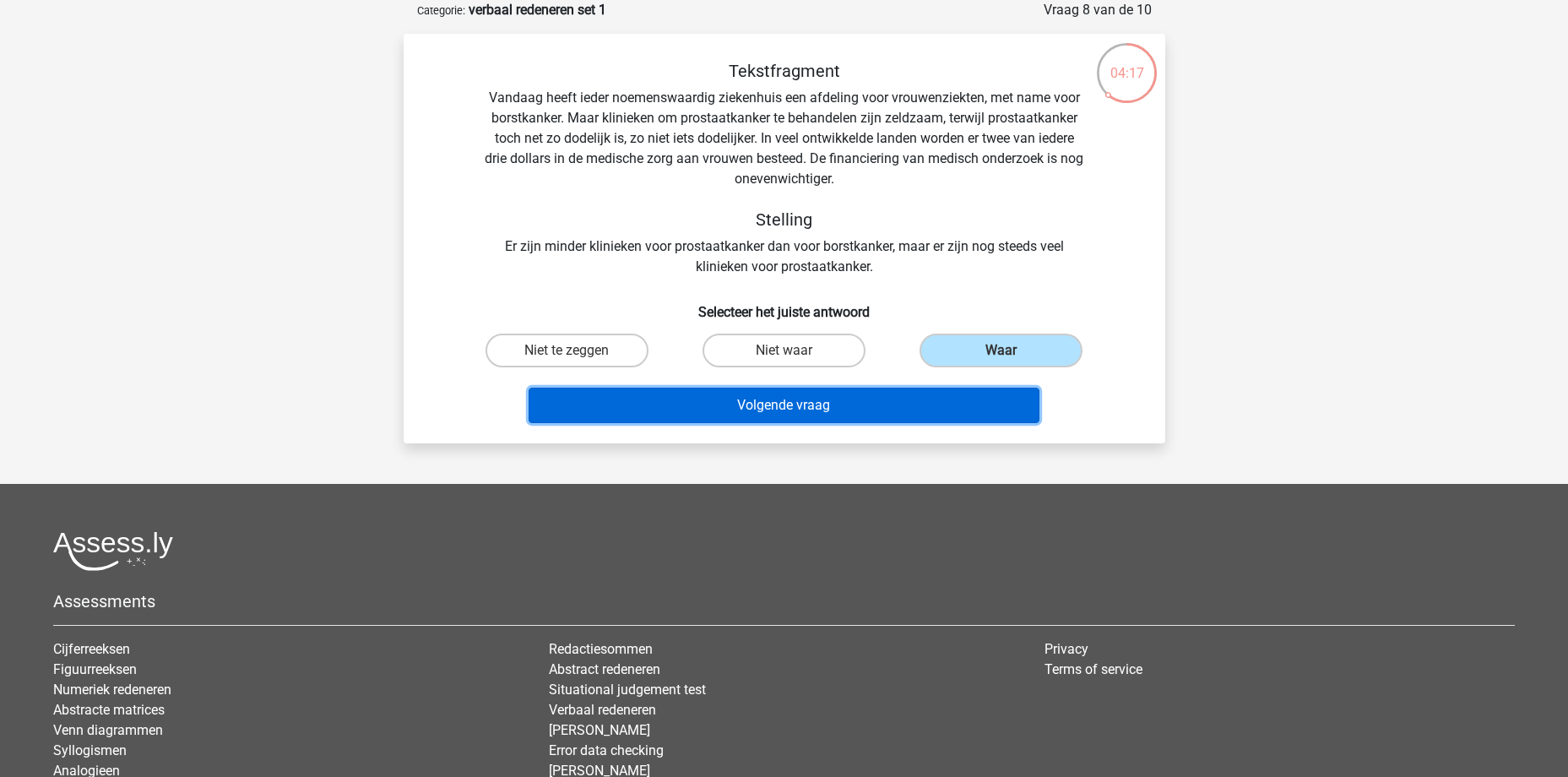
click at [841, 411] on button "Volgende vraag" at bounding box center [784, 404] width 511 height 35
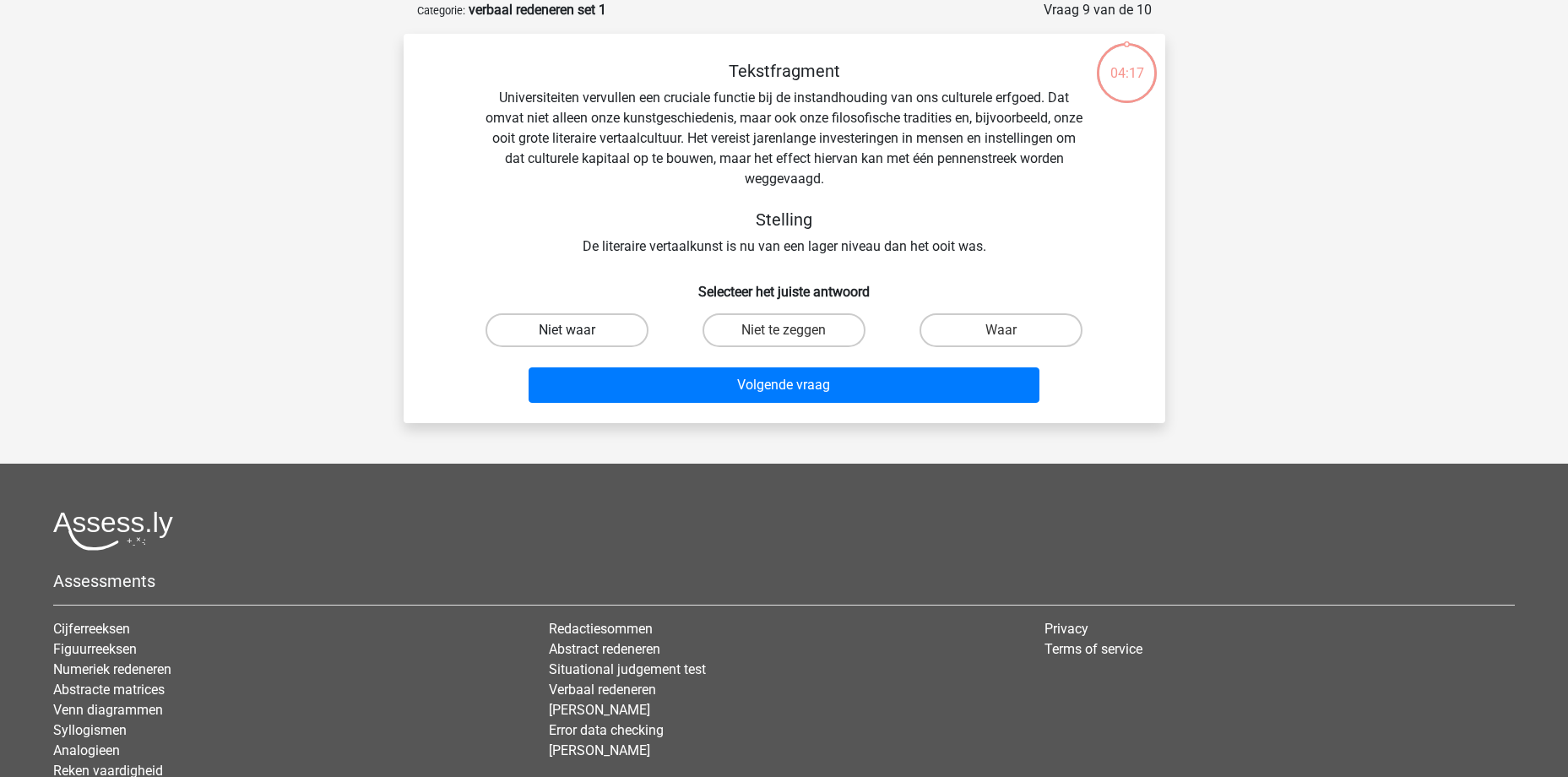
click at [595, 331] on label "Niet waar" at bounding box center [567, 330] width 163 height 33
click at [578, 331] on input "Niet waar" at bounding box center [572, 335] width 11 height 11
radio input "true"
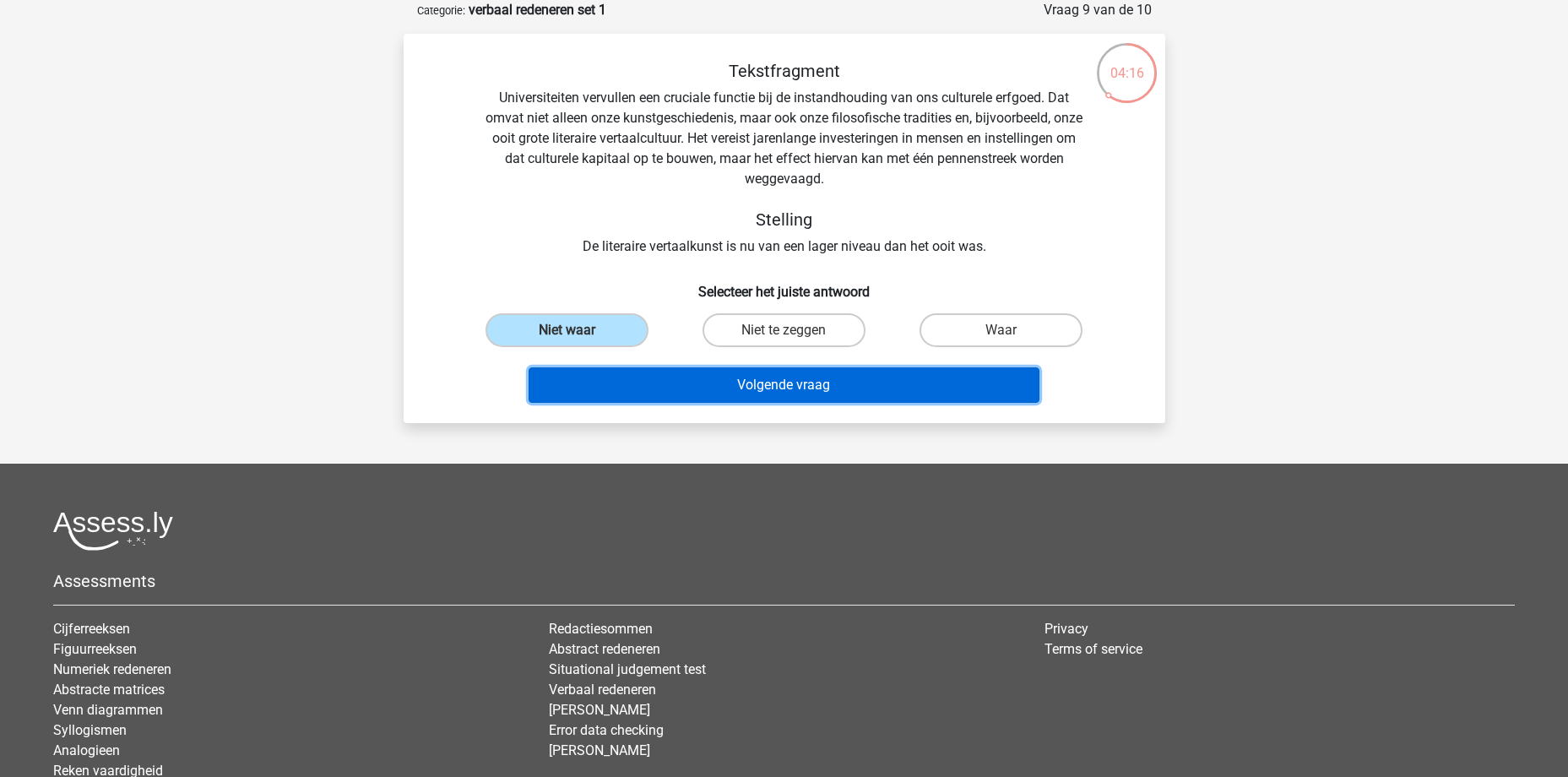
click at [742, 384] on button "Volgende vraag" at bounding box center [784, 385] width 511 height 35
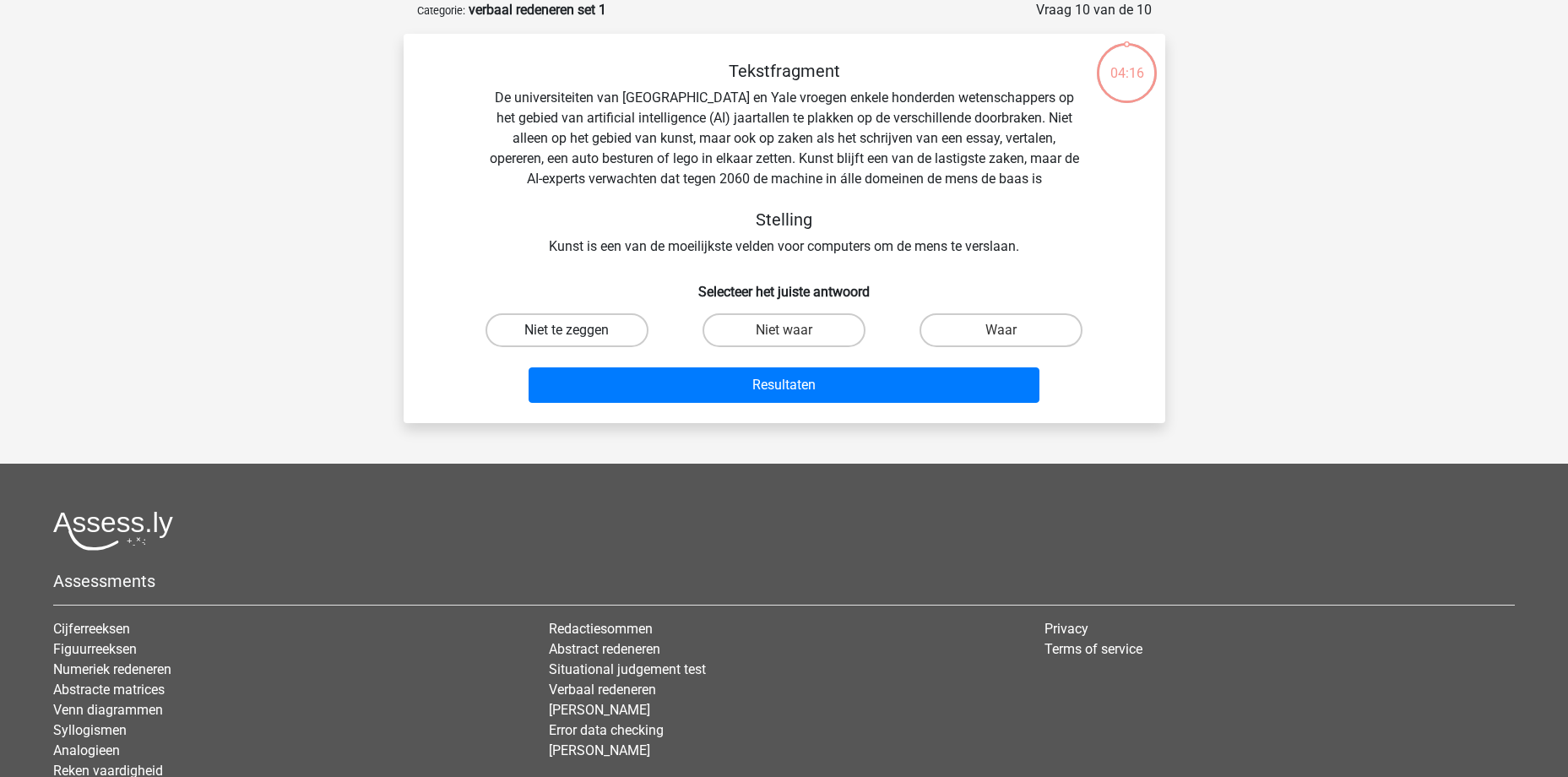
click at [612, 325] on label "Niet te zeggen" at bounding box center [567, 330] width 163 height 33
click at [578, 330] on input "Niet te zeggen" at bounding box center [572, 335] width 11 height 11
radio input "true"
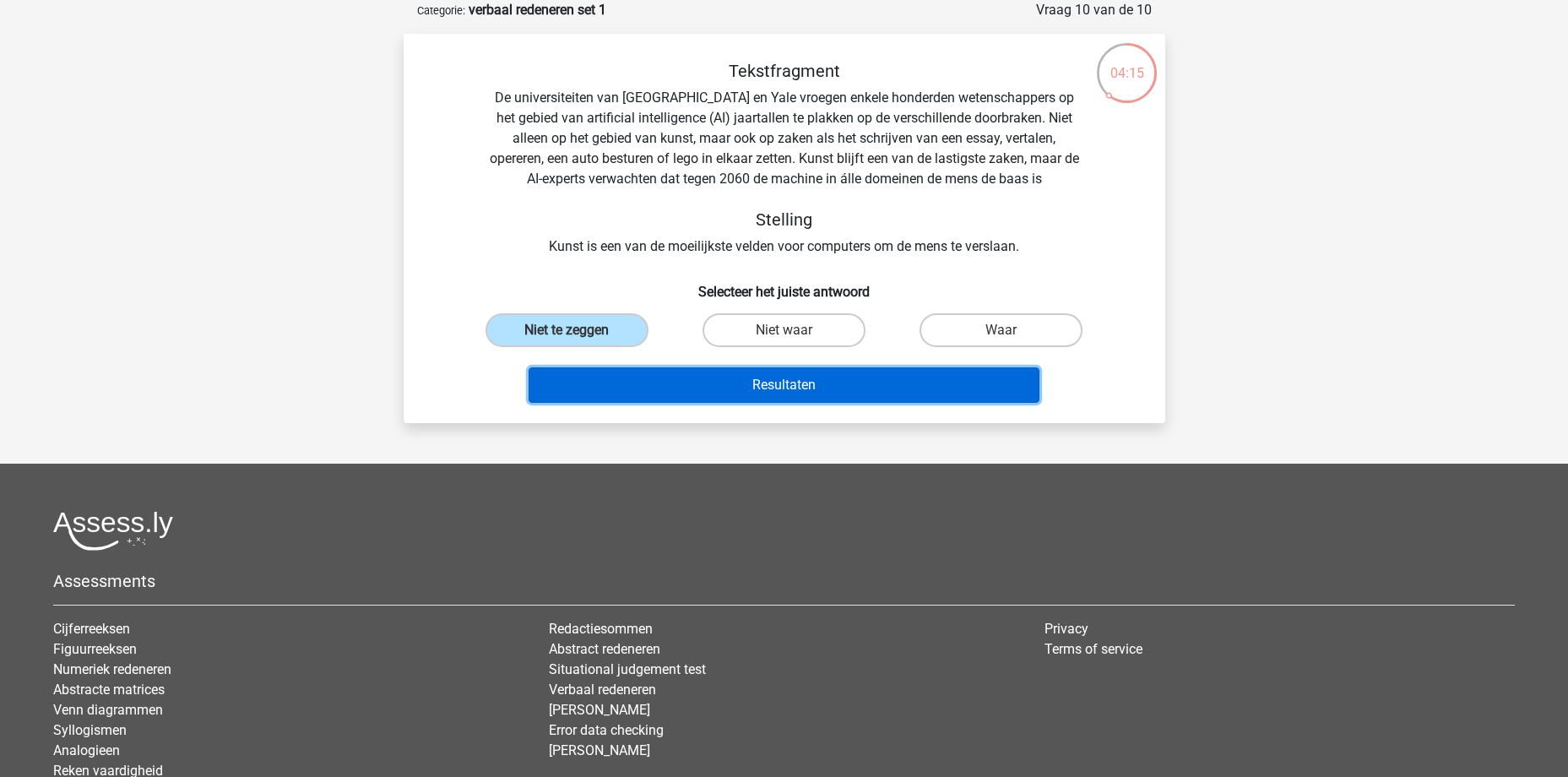
click at [758, 379] on button "Resultaten" at bounding box center [784, 385] width 511 height 35
